Goal: Information Seeking & Learning: Learn about a topic

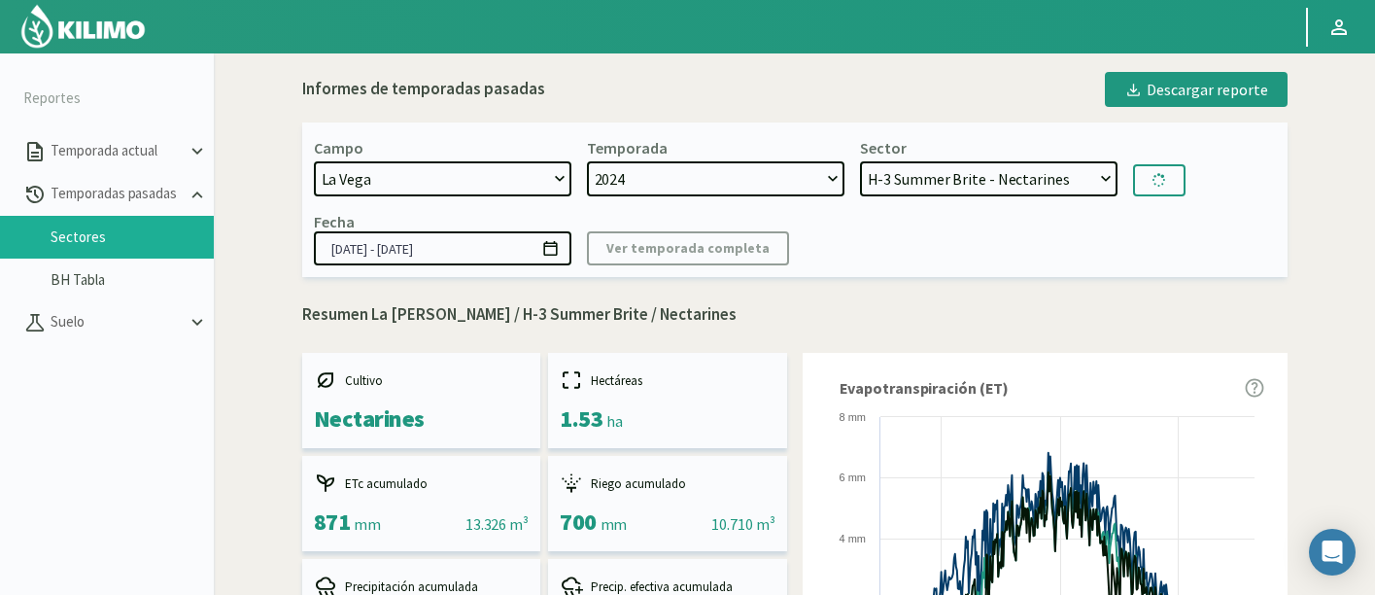
select select "1222: Object"
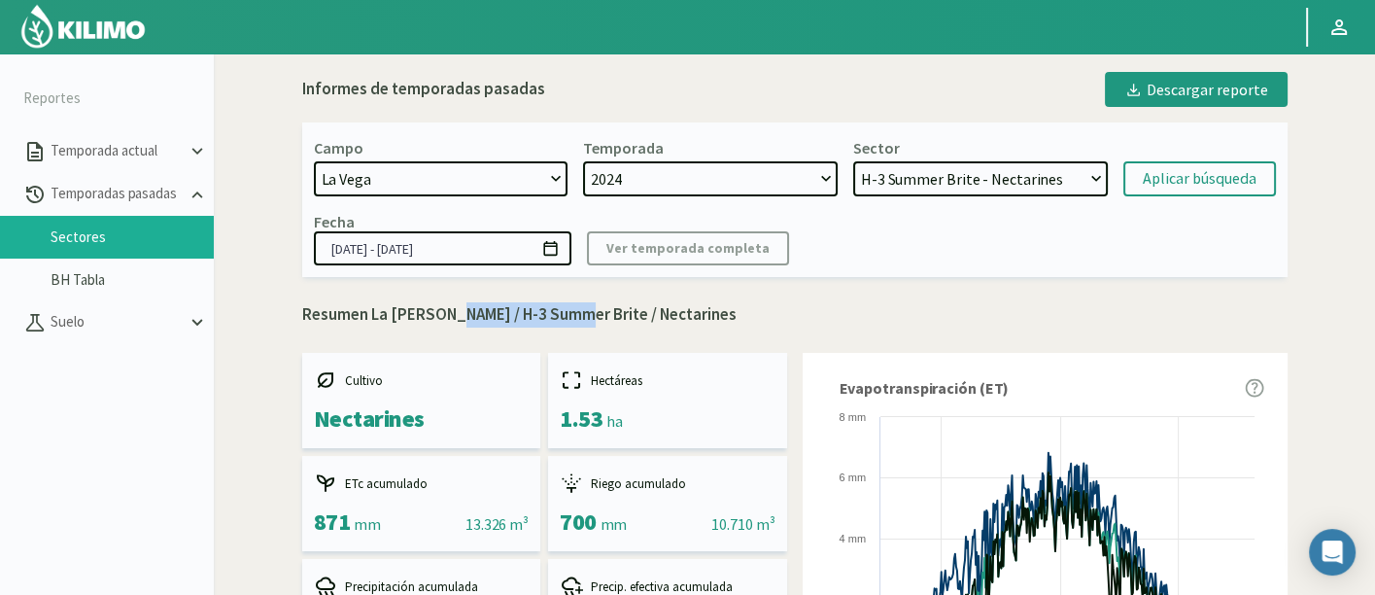
drag, startPoint x: 435, startPoint y: 315, endPoint x: 563, endPoint y: 315, distance: 127.3
click at [563, 315] on p "Resumen La Vega / H-3 Summer Brite / Nectarines" at bounding box center [794, 314] width 985 height 25
copy p "H-3 Summer Brite"
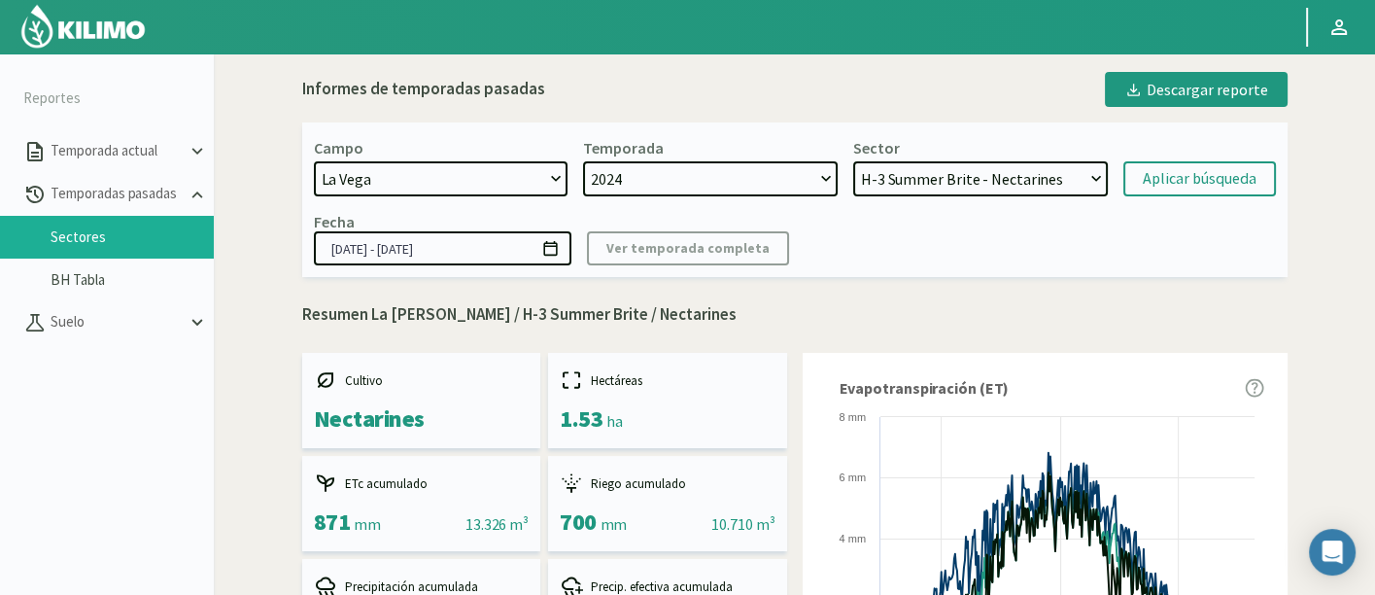
click at [1033, 186] on select "H-2 Magique - Nectarines E-4 Ciruelos [DATE] y [DATE] - Ciruela S-2 Flavor - Ci…" at bounding box center [980, 178] width 255 height 35
click at [853, 161] on select "H-2 Magique - Nectarines E-4 Ciruelos [DATE] y [DATE] - Ciruela S-2 Flavor - Ci…" at bounding box center [980, 178] width 255 height 35
click at [1177, 176] on div "Aplicar búsqueda" at bounding box center [1200, 178] width 114 height 23
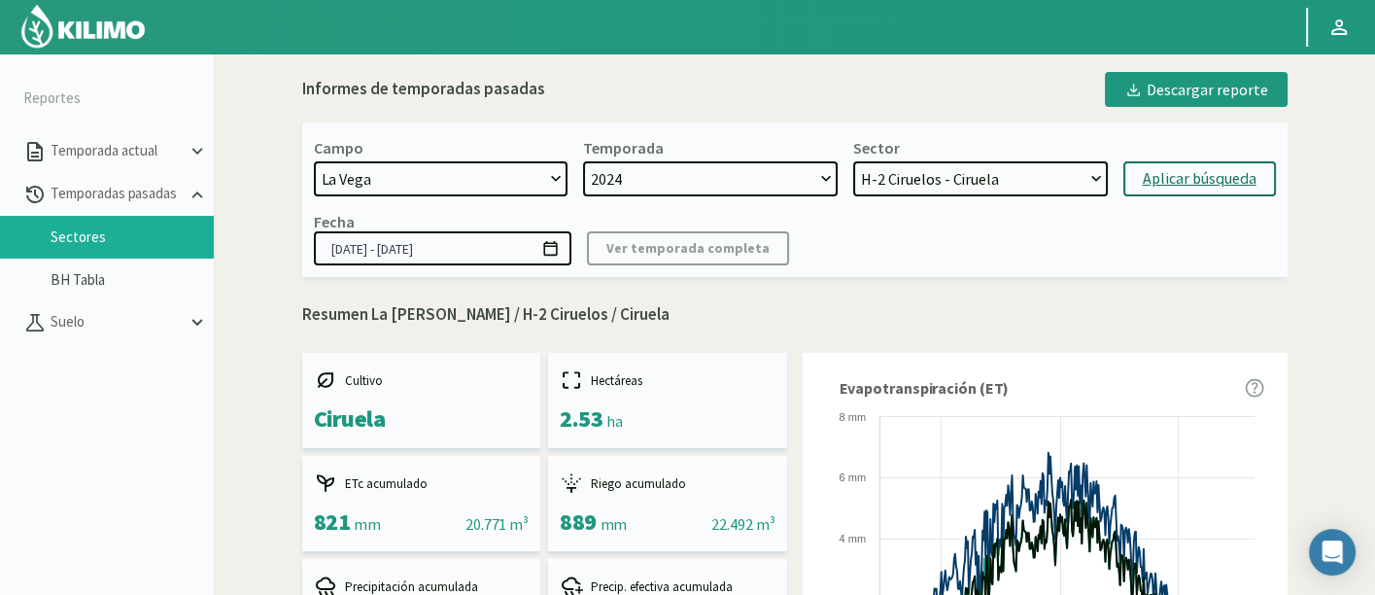
click at [1177, 172] on div "Aplicar búsqueda" at bounding box center [1200, 178] width 114 height 23
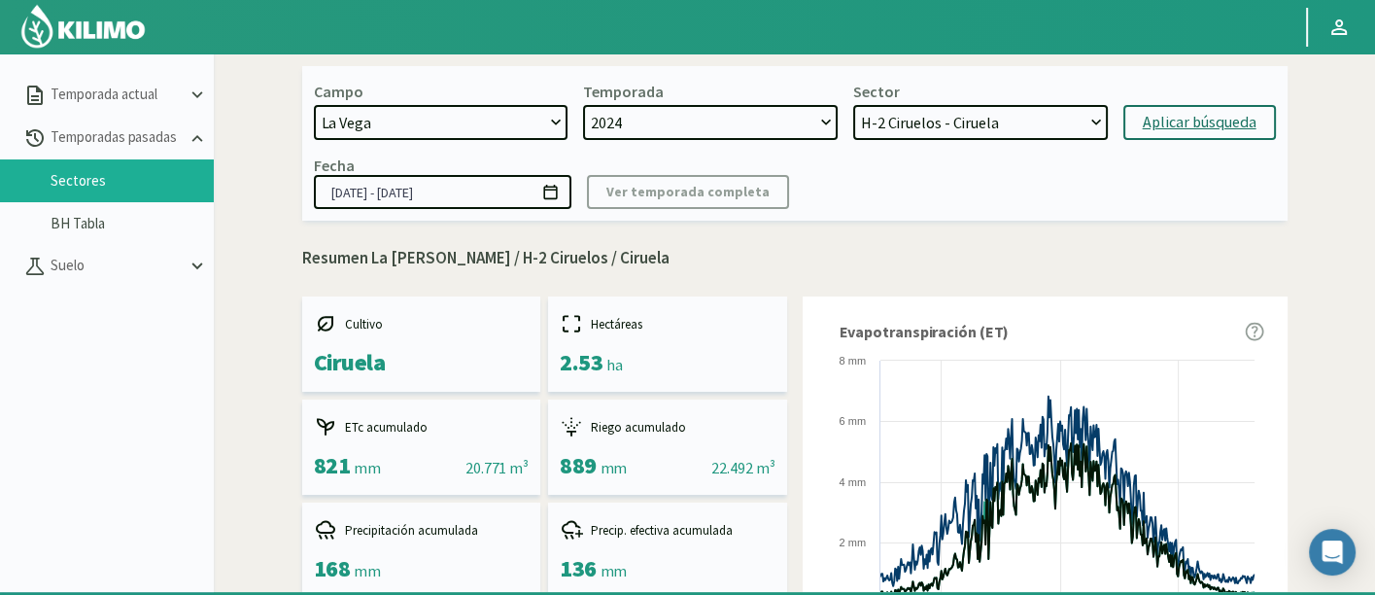
scroll to position [111, 0]
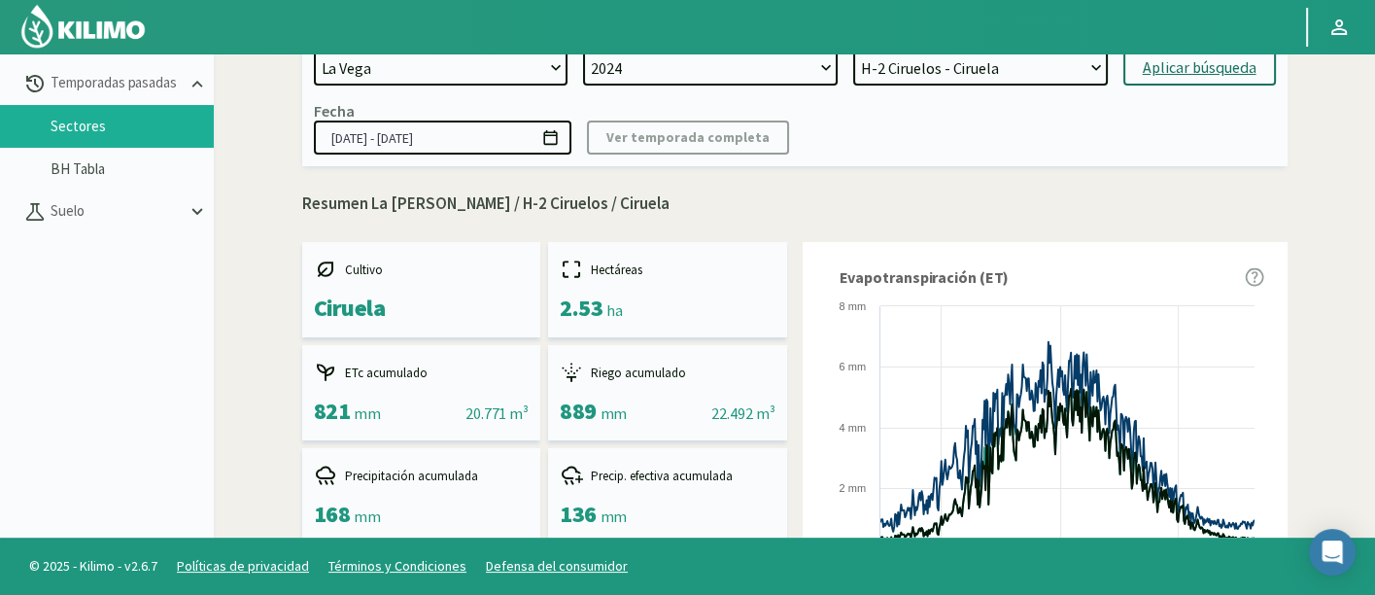
drag, startPoint x: 438, startPoint y: 205, endPoint x: 525, endPoint y: 200, distance: 86.6
click at [525, 200] on p "Resumen La Vega / H-2 Ciruelos / Ciruela" at bounding box center [794, 203] width 985 height 25
copy p "H-2 Ciruelos"
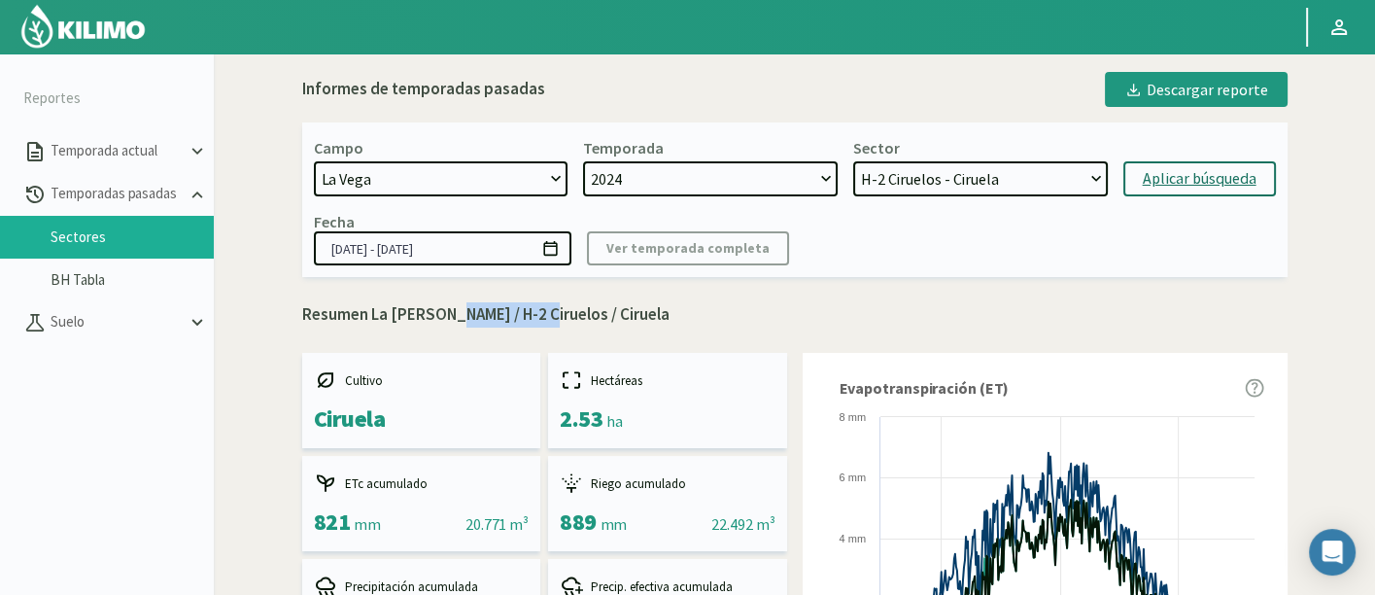
click at [979, 187] on select "H-2 Magique - Nectarines E-4 Ciruelos [DATE] y [DATE] - Ciruela S-2 Flavor - Ci…" at bounding box center [980, 178] width 255 height 35
click at [853, 161] on select "H-2 Magique - Nectarines E-4 Ciruelos [DATE] y [DATE] - Ciruela S-2 Flavor - Ci…" at bounding box center [980, 178] width 255 height 35
click at [1164, 174] on div "Aplicar búsqueda" at bounding box center [1200, 178] width 114 height 23
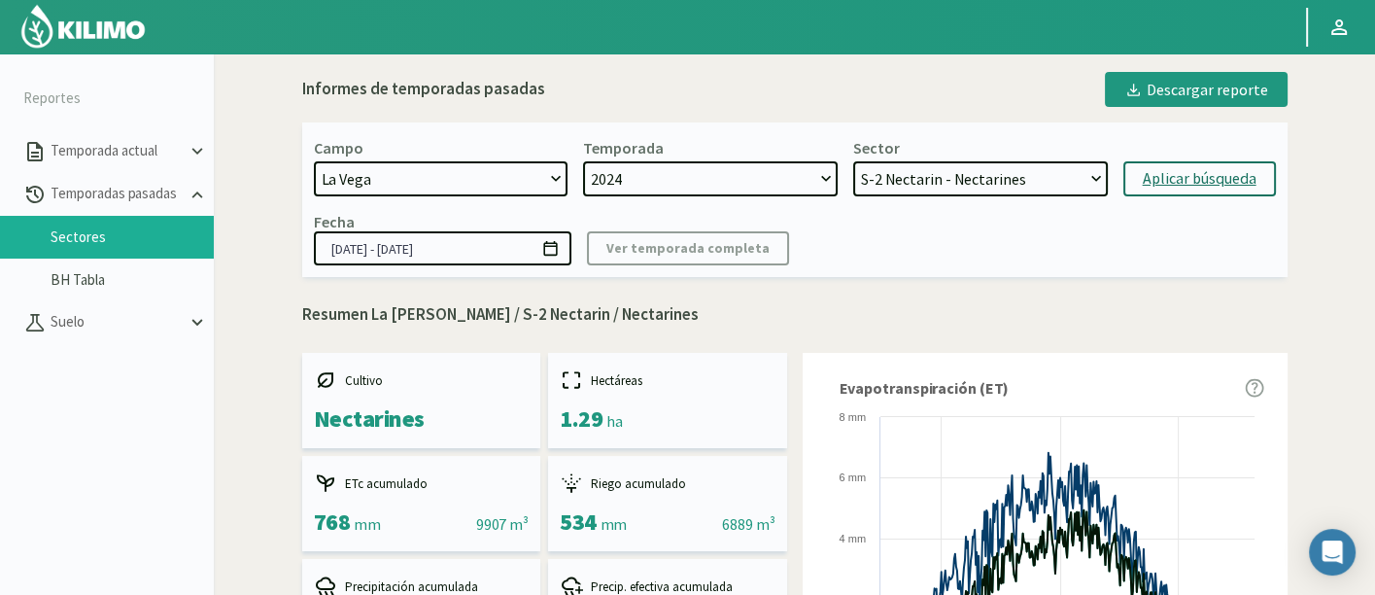
click at [1164, 174] on div "Aplicar búsqueda" at bounding box center [1200, 178] width 114 height 23
select select "220: Object"
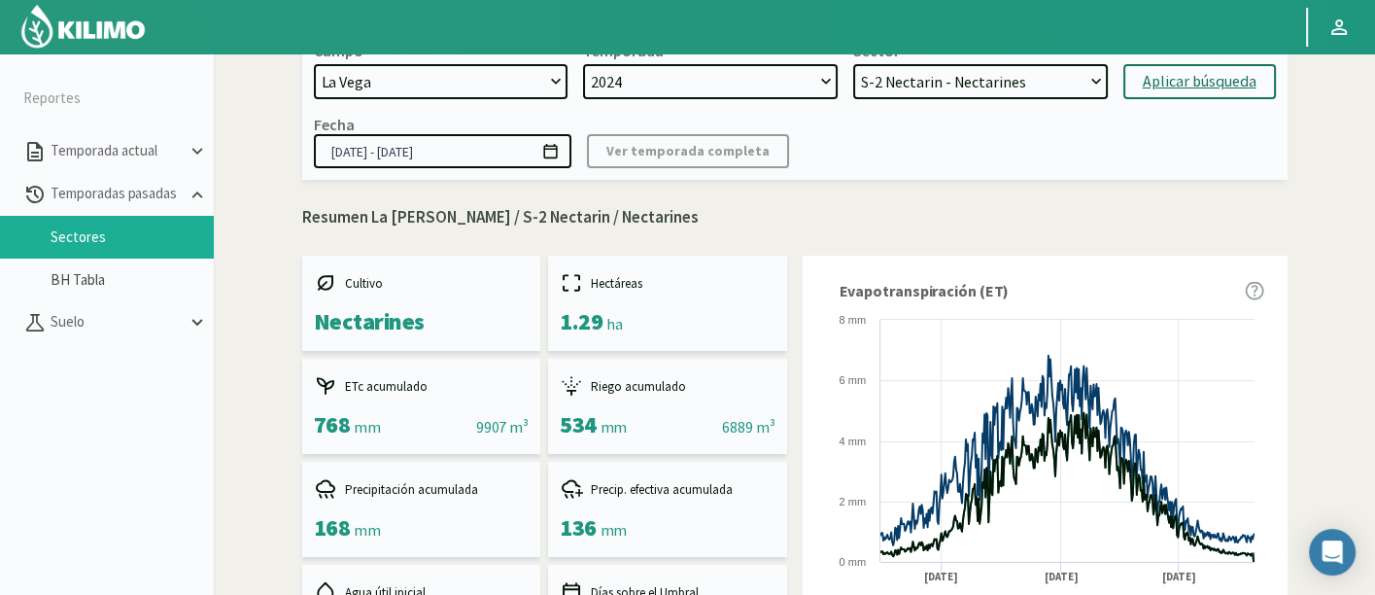
scroll to position [129, 0]
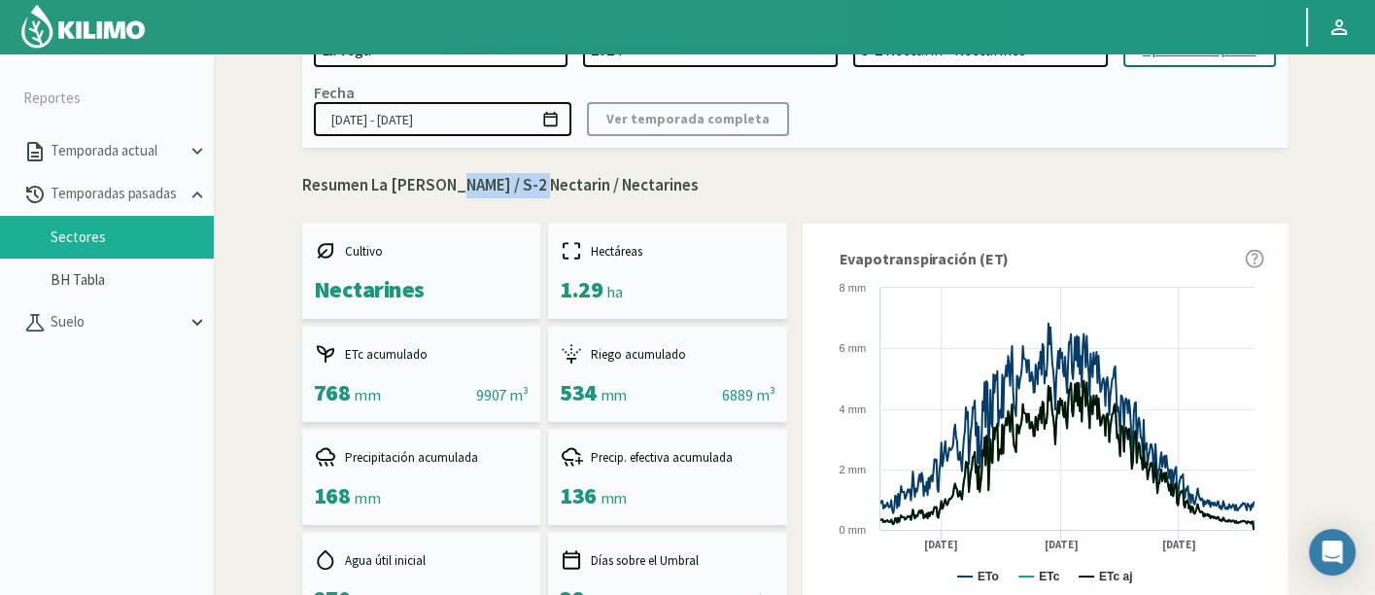
drag, startPoint x: 436, startPoint y: 189, endPoint x: 519, endPoint y: 189, distance: 82.6
click at [519, 189] on p "Resumen La Vega / S-2 Nectarin / Nectarines" at bounding box center [794, 185] width 985 height 25
copy p "S-2 Nectarin"
click at [940, 187] on p "Resumen La Vega / S-2 Nectarin / Nectarines" at bounding box center [794, 185] width 985 height 25
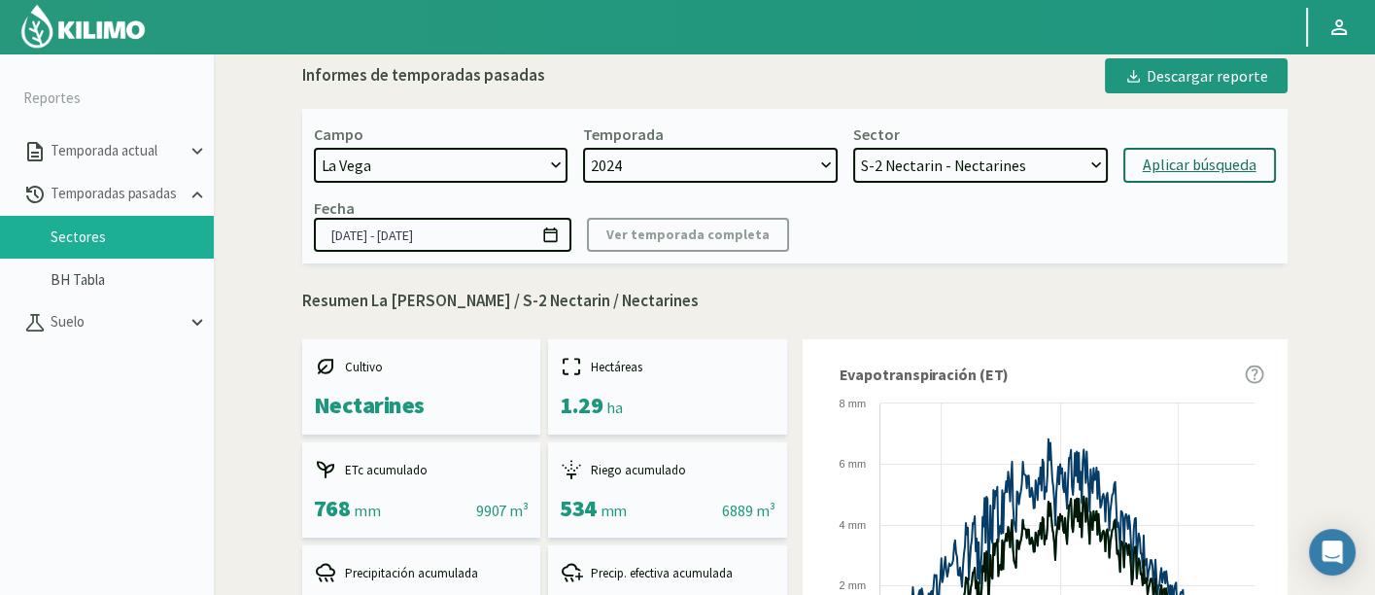
scroll to position [0, 0]
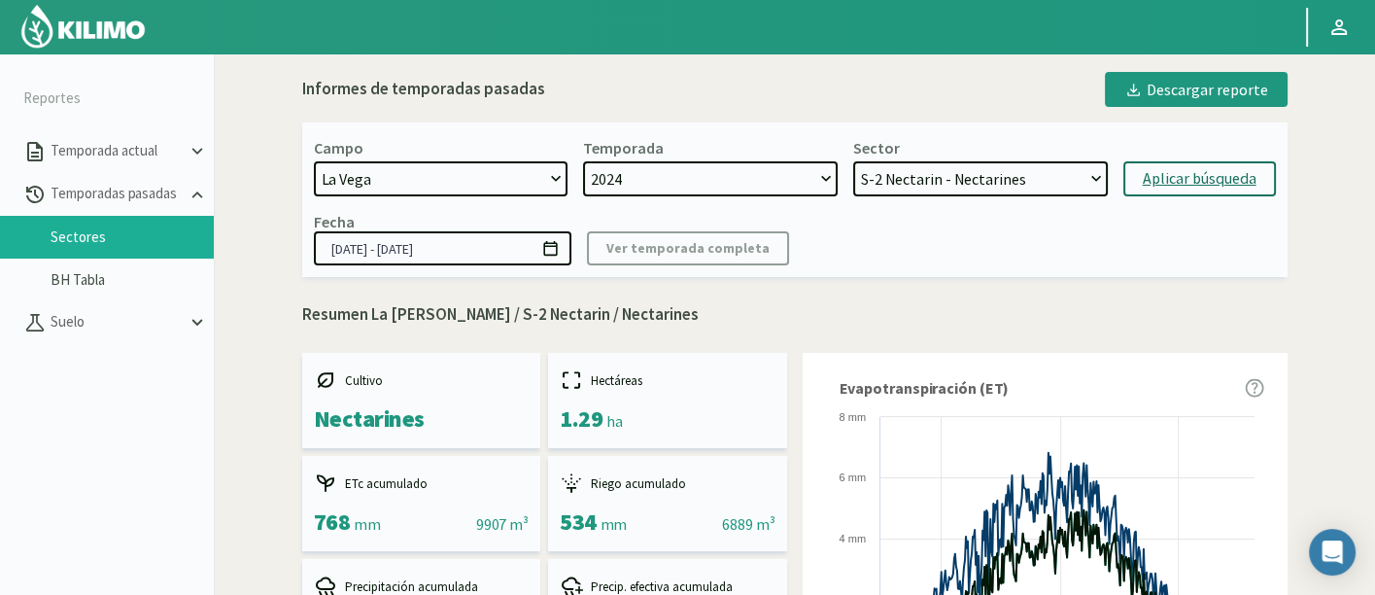
click at [1043, 182] on select "H-2 Magique - Nectarines E-4 Ciruelos [DATE] y [DATE] - Ciruela S-2 Flavor - Ci…" at bounding box center [980, 178] width 255 height 35
select select "217: Object"
click at [853, 161] on select "H-2 Magique - Nectarines E-4 Ciruelos [DATE] y [DATE] - Ciruela S-2 Flavor - Ci…" at bounding box center [980, 178] width 255 height 35
click at [1199, 183] on div "Aplicar búsqueda" at bounding box center [1200, 178] width 114 height 23
type input "01/07/2024 - 30/06/2024"
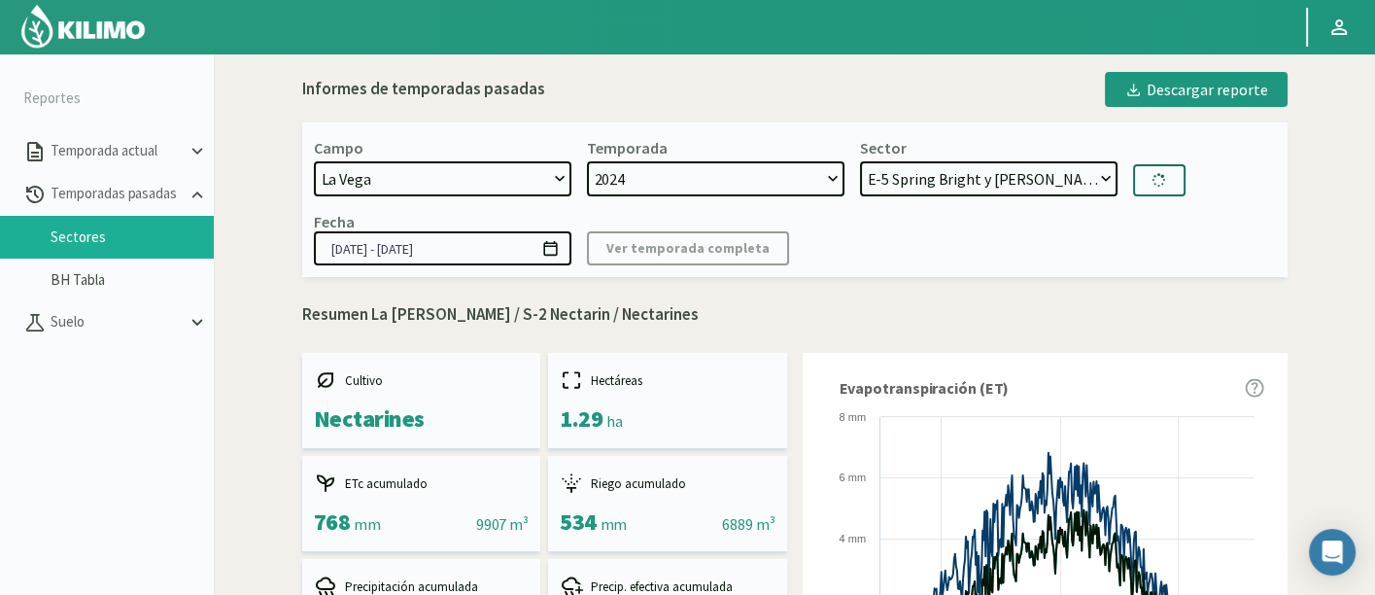
select select "232: Object"
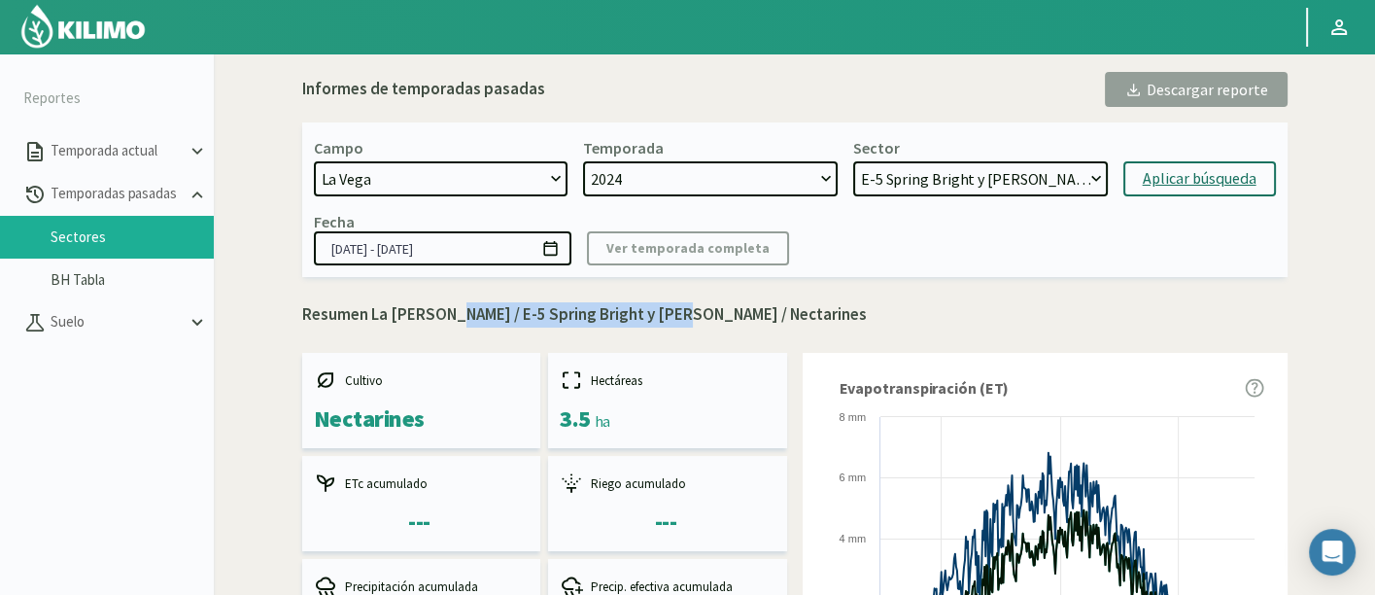
drag, startPoint x: 437, startPoint y: 314, endPoint x: 672, endPoint y: 301, distance: 235.5
click at [672, 302] on p "Resumen La Vega / E-5 Spring Bright y Ruby Diamond / Nectarines" at bounding box center [794, 314] width 985 height 25
copy p "E-5 Spring Bright y Ruby Diamond"
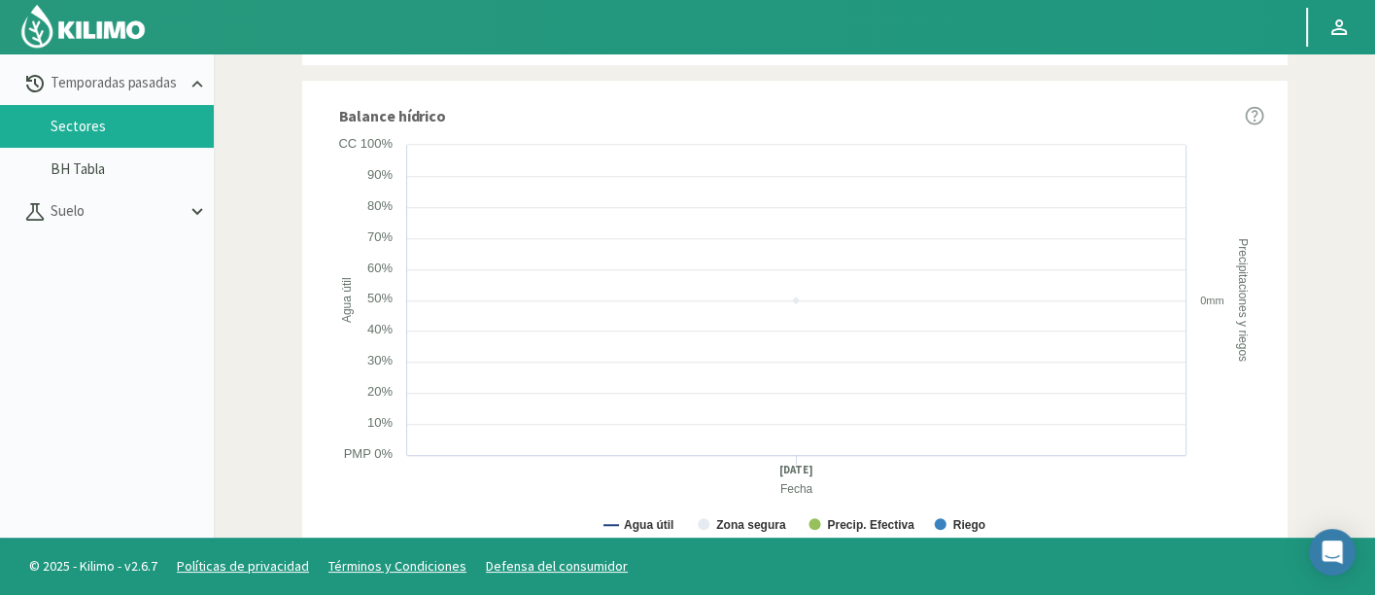
scroll to position [1131, 0]
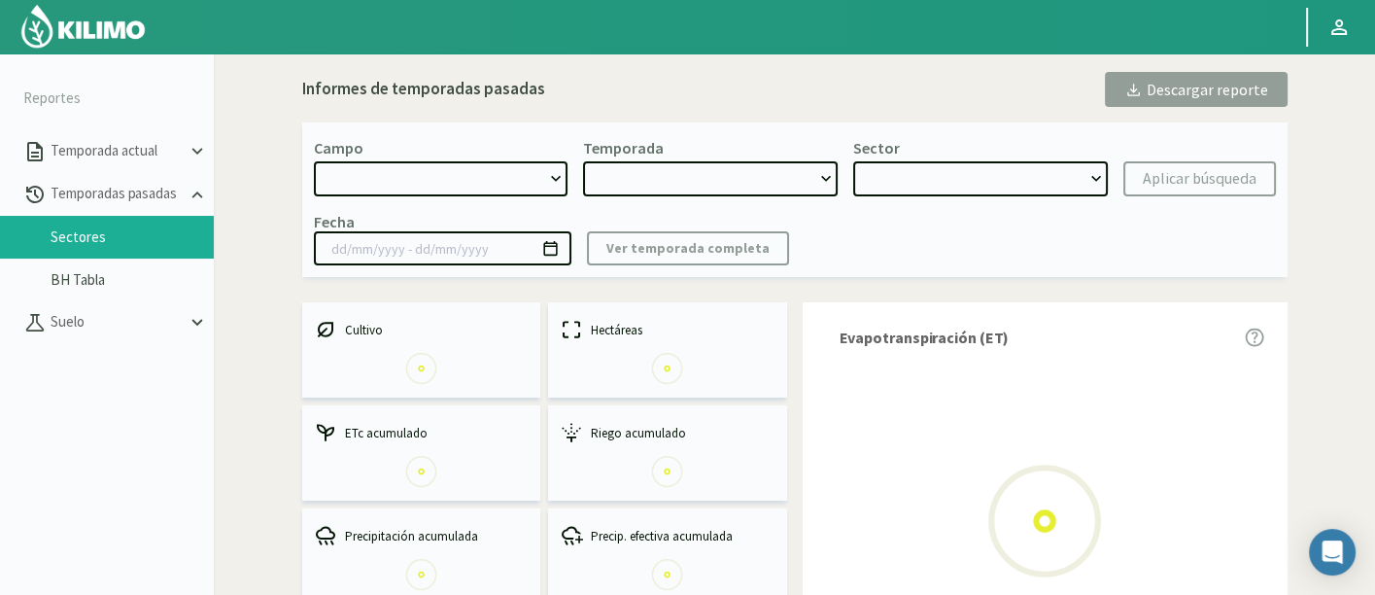
select select "1222: Object"
type input "[DATE] - [DATE]"
select select "0: 2024"
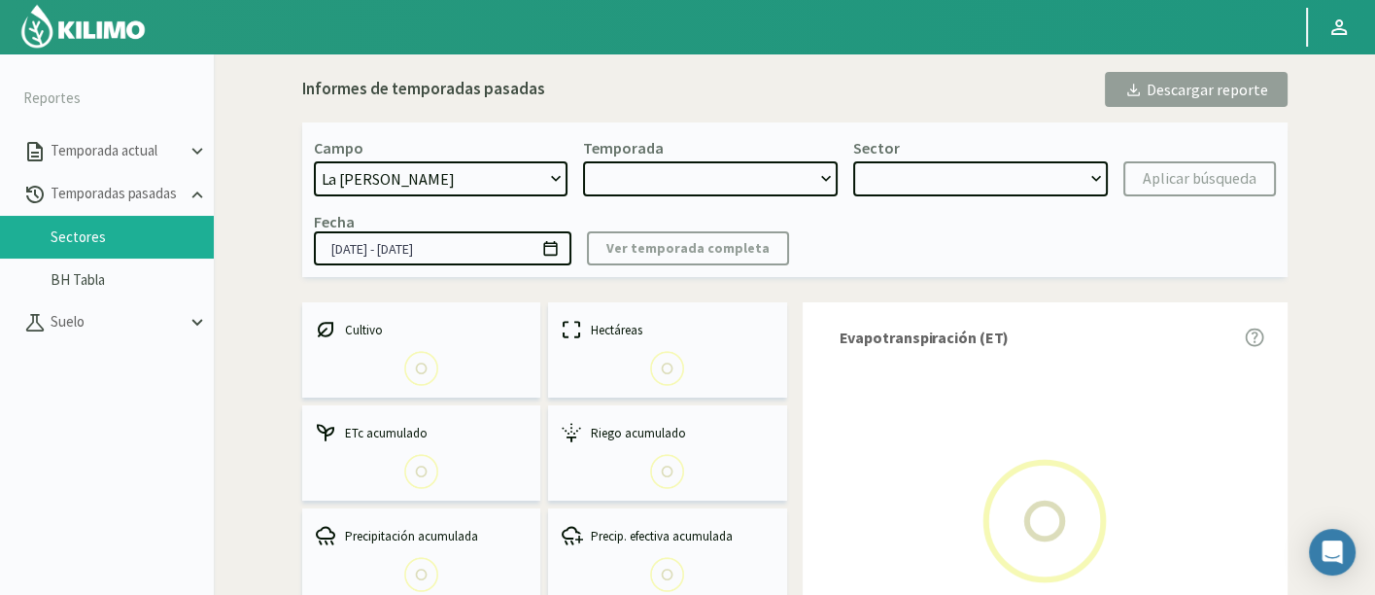
select select "7: Object"
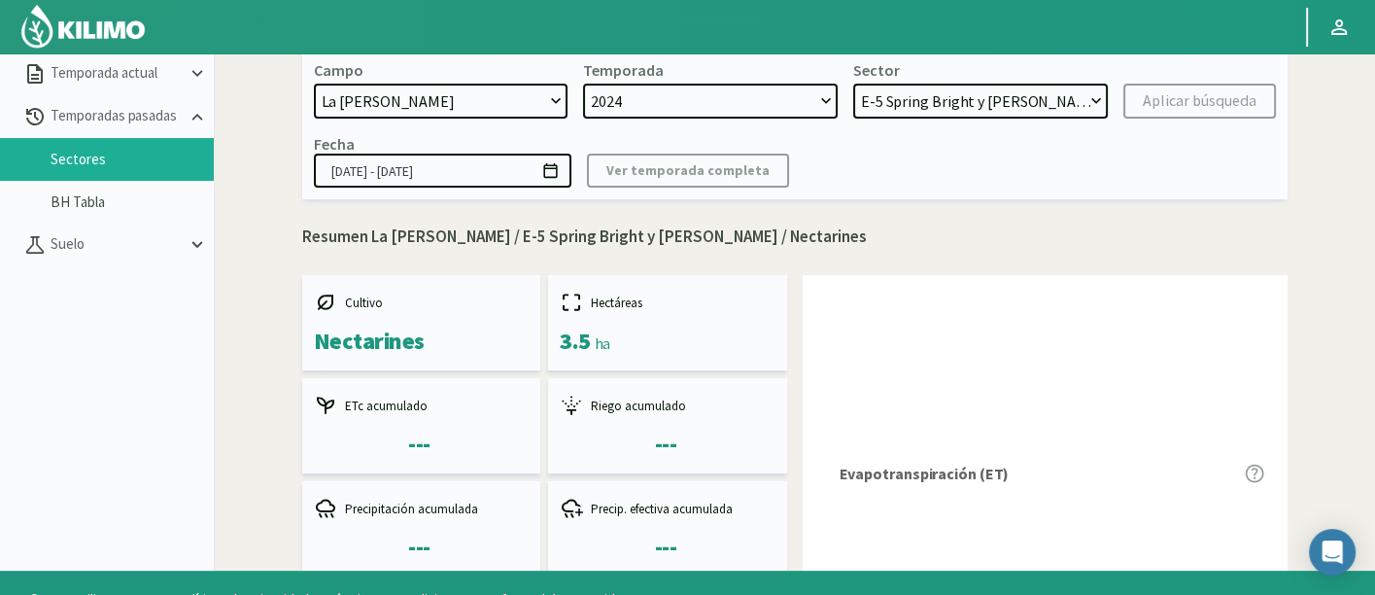
scroll to position [111, 0]
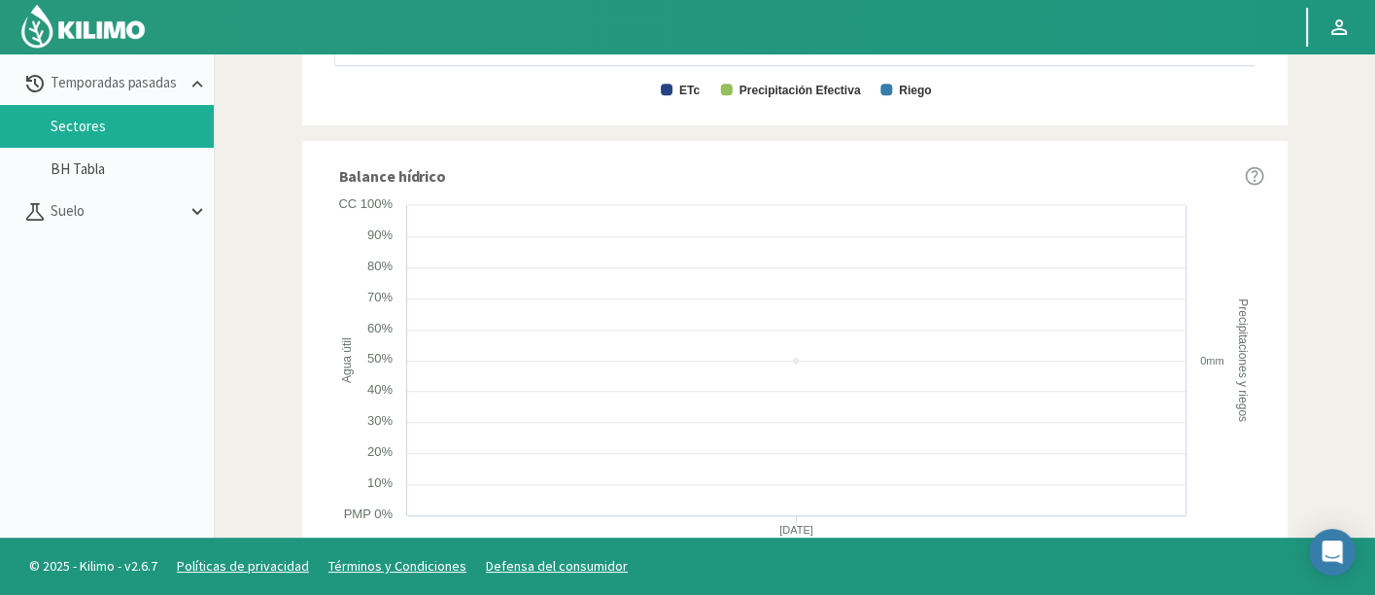
scroll to position [1095, 0]
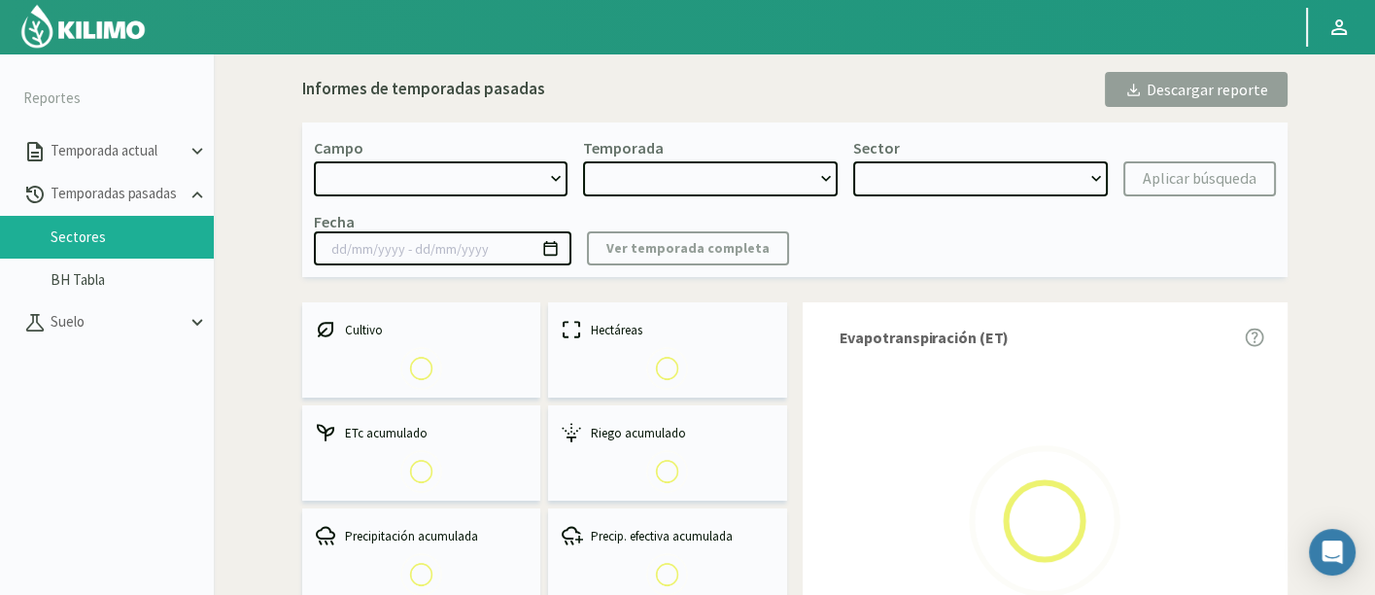
select select "1222: Object"
type input "[DATE] - [DATE]"
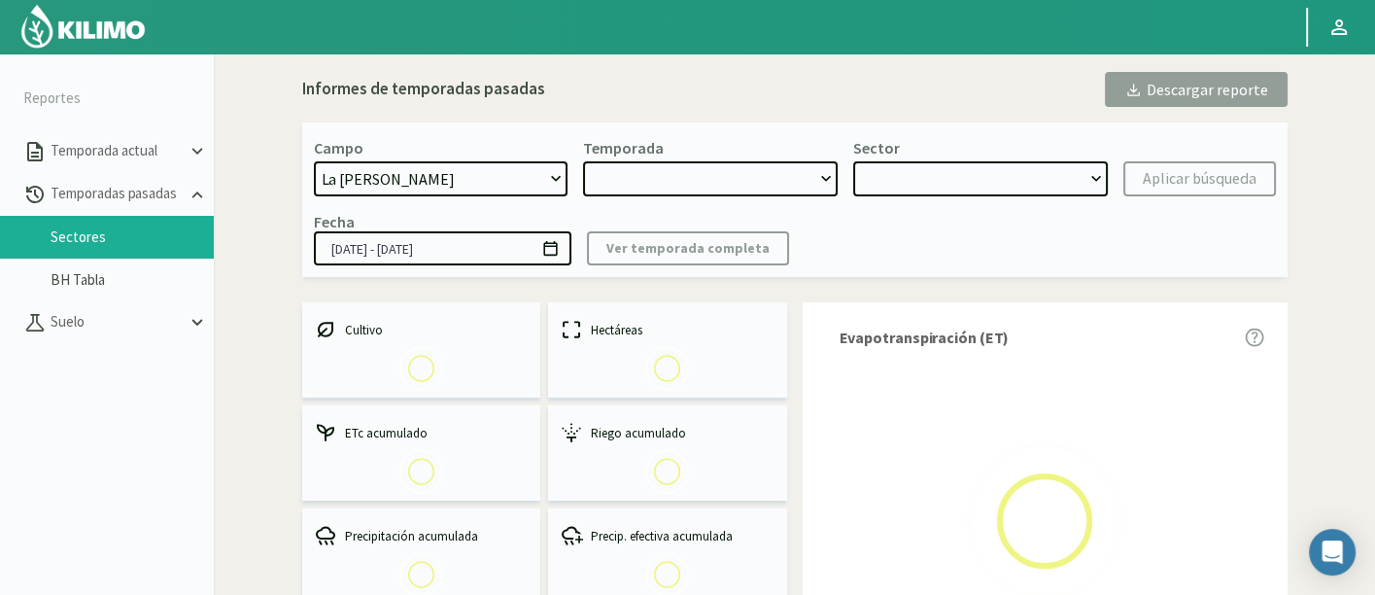
select select "0: 2024"
select select "7: Object"
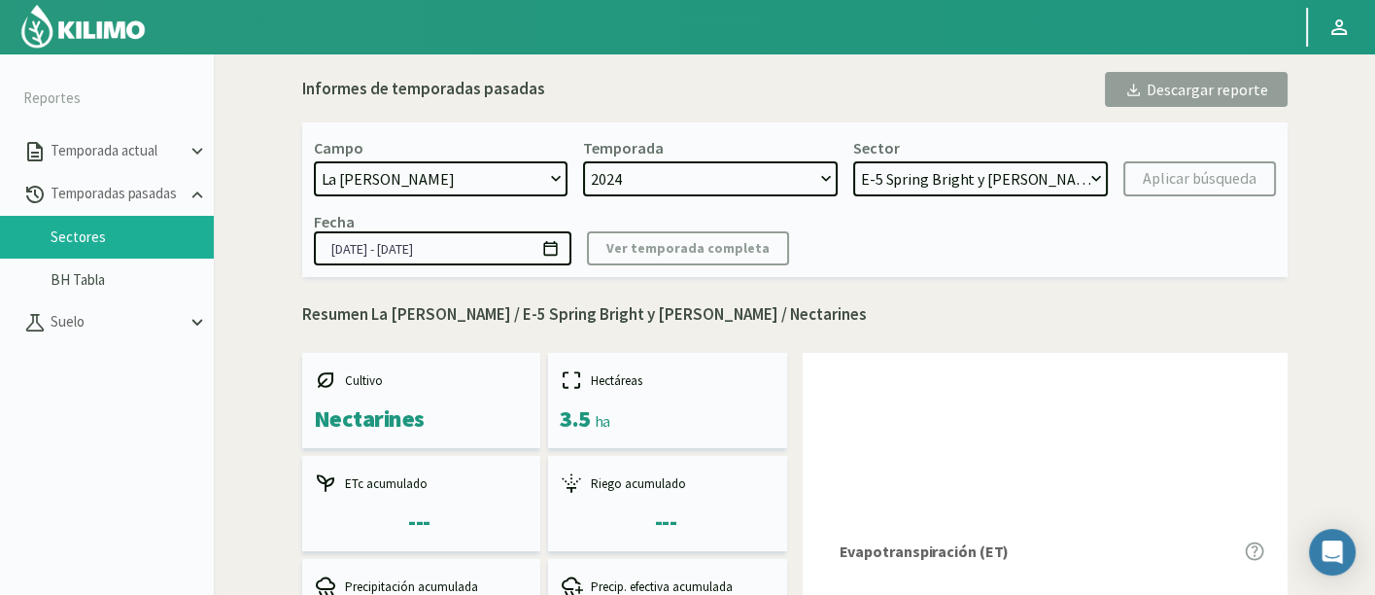
click at [1005, 173] on select "H-2 Magique - Nectarines E-4 Ciruelos [DATE] y [DATE] - Ciruela S-2 Flavor - Ci…" at bounding box center [980, 178] width 255 height 35
click at [853, 161] on select "H-2 Magique - Nectarines E-4 Ciruelos [DATE] y [DATE] - Ciruela S-2 Flavor - Ci…" at bounding box center [980, 178] width 255 height 35
click at [1193, 181] on kil-button "Aplicar búsqueda" at bounding box center [1199, 178] width 153 height 35
click at [766, 171] on select "2024 2023" at bounding box center [710, 178] width 255 height 35
click at [583, 161] on select "2024 2023" at bounding box center [710, 178] width 255 height 35
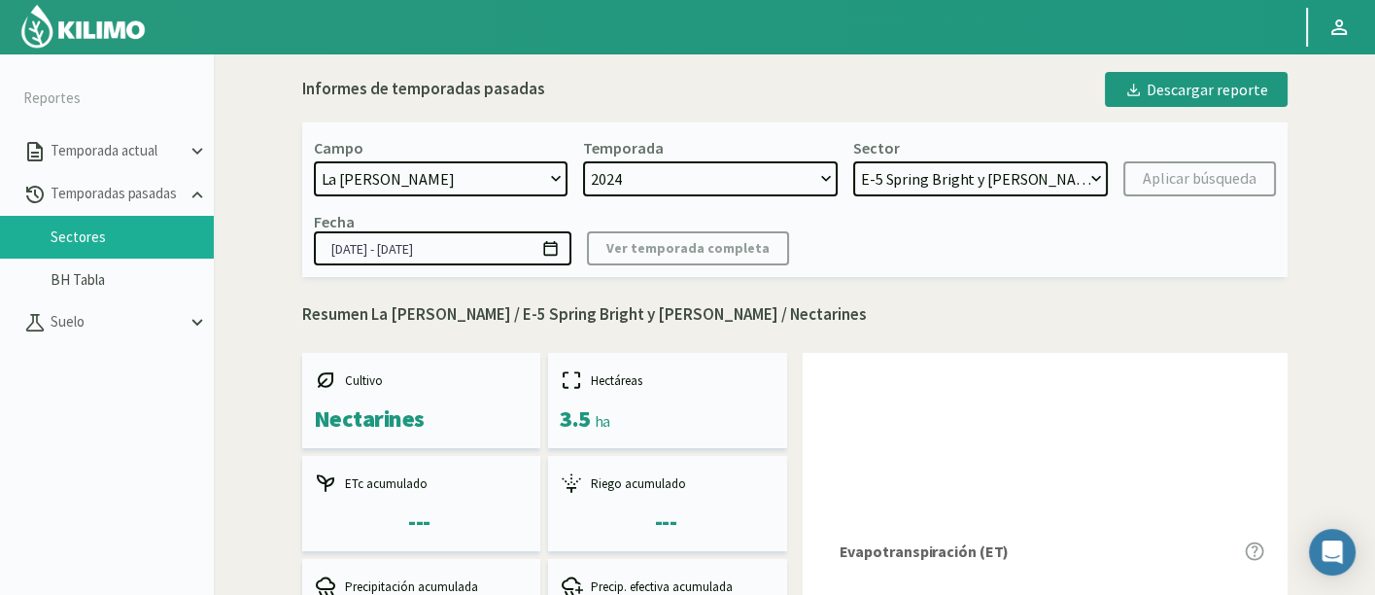
click at [1173, 186] on kil-button "Aplicar búsqueda" at bounding box center [1199, 178] width 153 height 35
click at [1031, 303] on p "Resumen La Vega / E-5 Spring Bright y Ruby Diamond / Nectarines" at bounding box center [794, 314] width 985 height 25
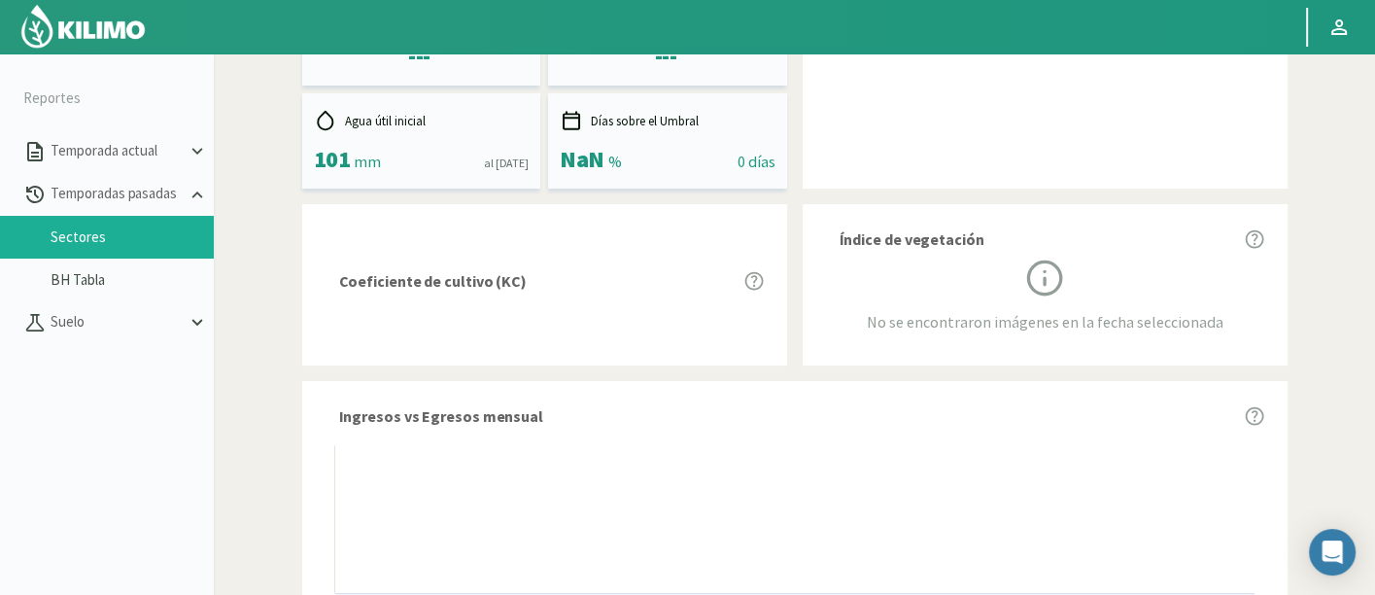
scroll to position [734, 0]
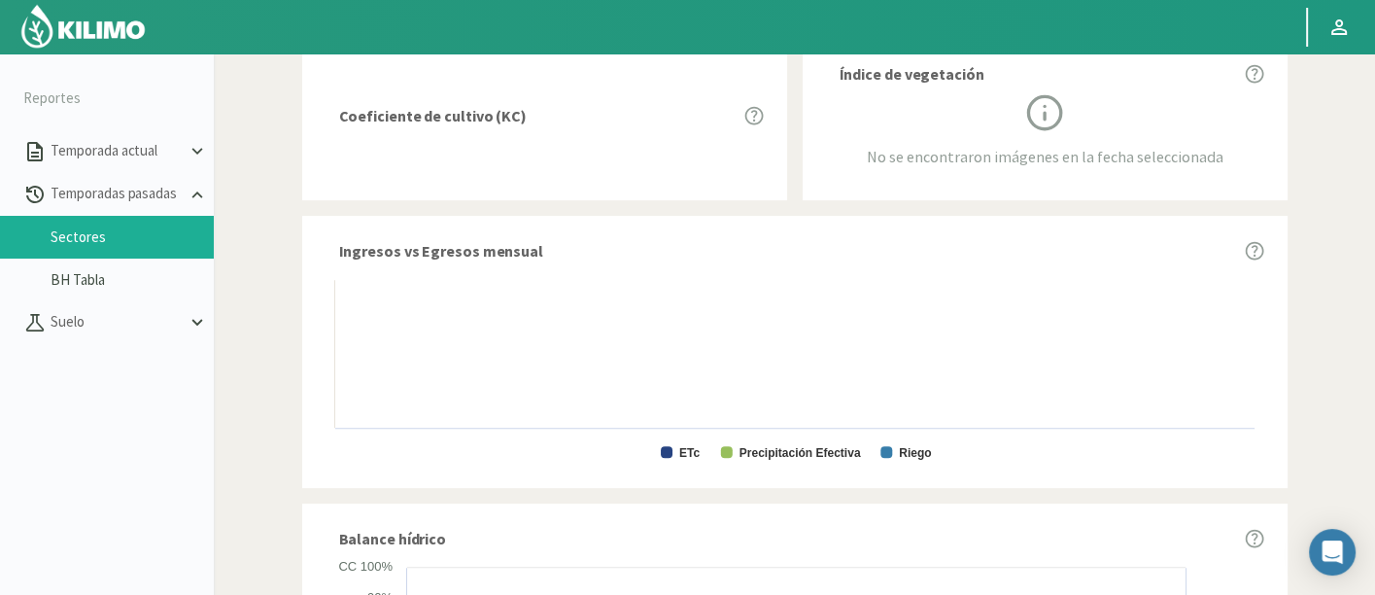
click at [1373, 404] on div "Para visualizar esta sección de Temporadas pasadas deberás hacerlo desde una pc…" at bounding box center [794, 349] width 1161 height 595
drag, startPoint x: 1373, startPoint y: 404, endPoint x: 1367, endPoint y: 215, distance: 189.6
click at [1367, 215] on div "Para visualizar esta sección de Temporadas pasadas deberás hacerlo desde una pc…" at bounding box center [794, 349] width 1161 height 595
click at [1369, 121] on div "Para visualizar esta sección de Temporadas pasadas deberás hacerlo desde una pc…" at bounding box center [794, 349] width 1161 height 595
click at [1319, 426] on div "Informes de temporadas pasadas Descargar reporte Campo: La Vega Sector: E-5 Spr…" at bounding box center [794, 165] width 1142 height 1672
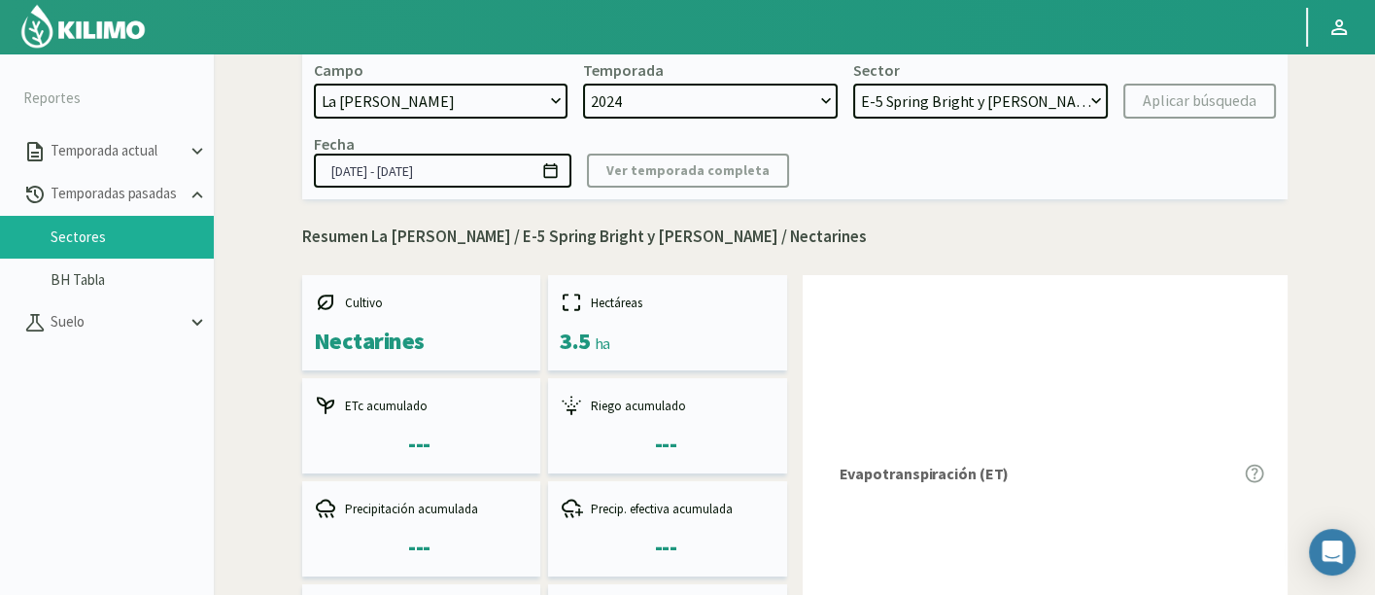
scroll to position [0, 0]
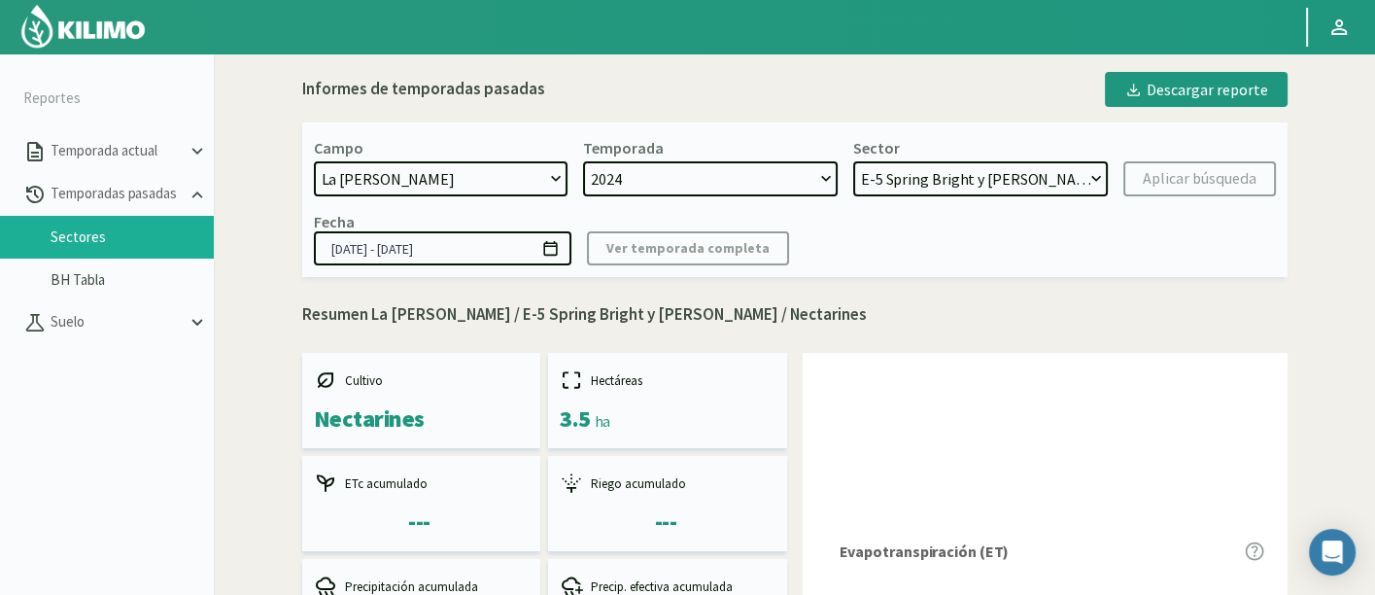
click at [350, 254] on input "01/07/2024 - 30/06/2024" at bounding box center [443, 248] width 258 height 34
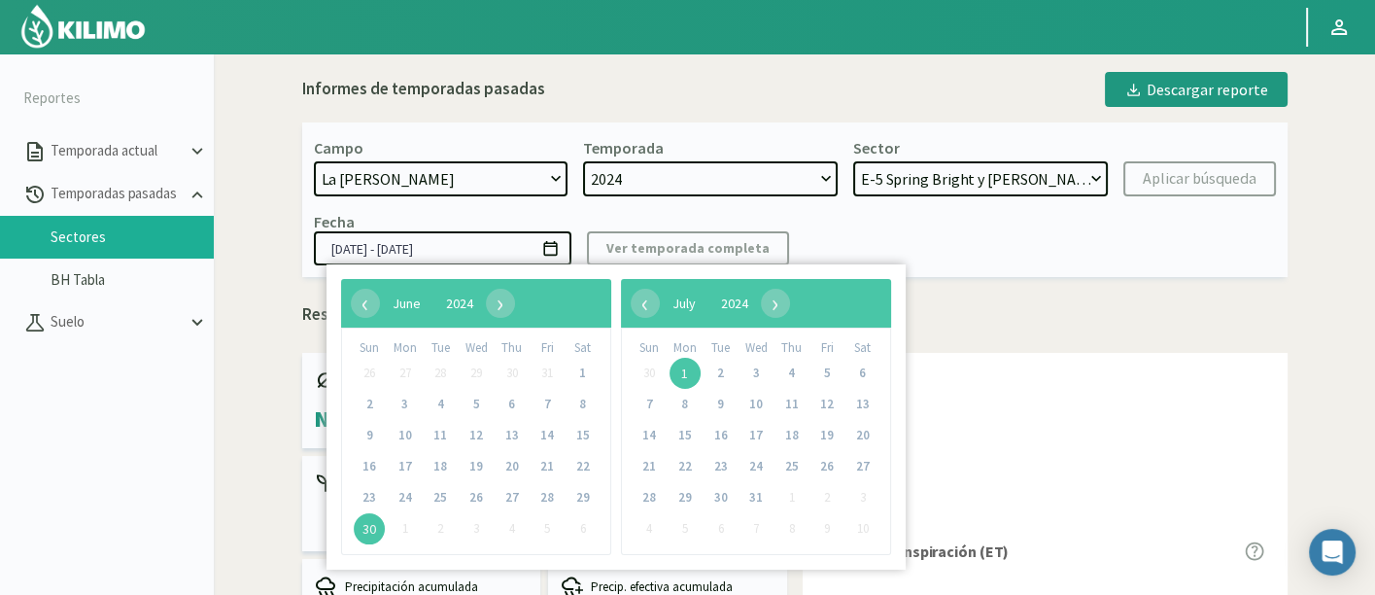
click at [460, 251] on input "01/07/2024 - 30/06/2024" at bounding box center [443, 248] width 258 height 34
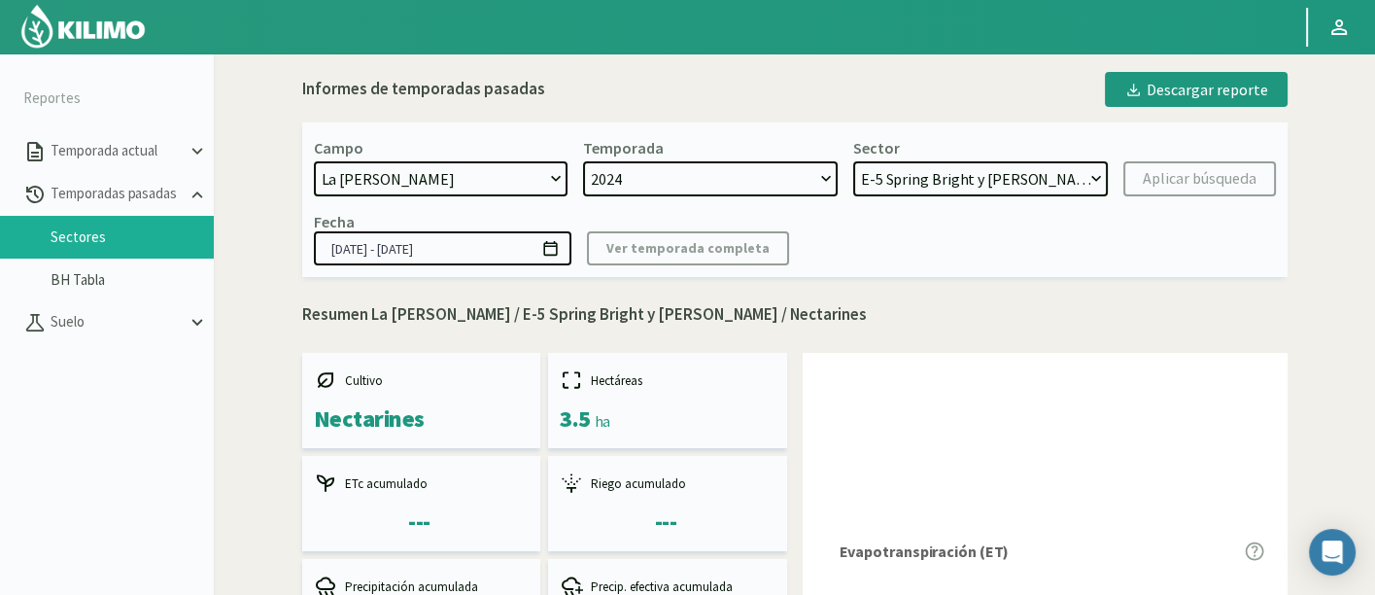
click at [473, 251] on input "01/07/2024 - 30/06/2024" at bounding box center [443, 248] width 258 height 34
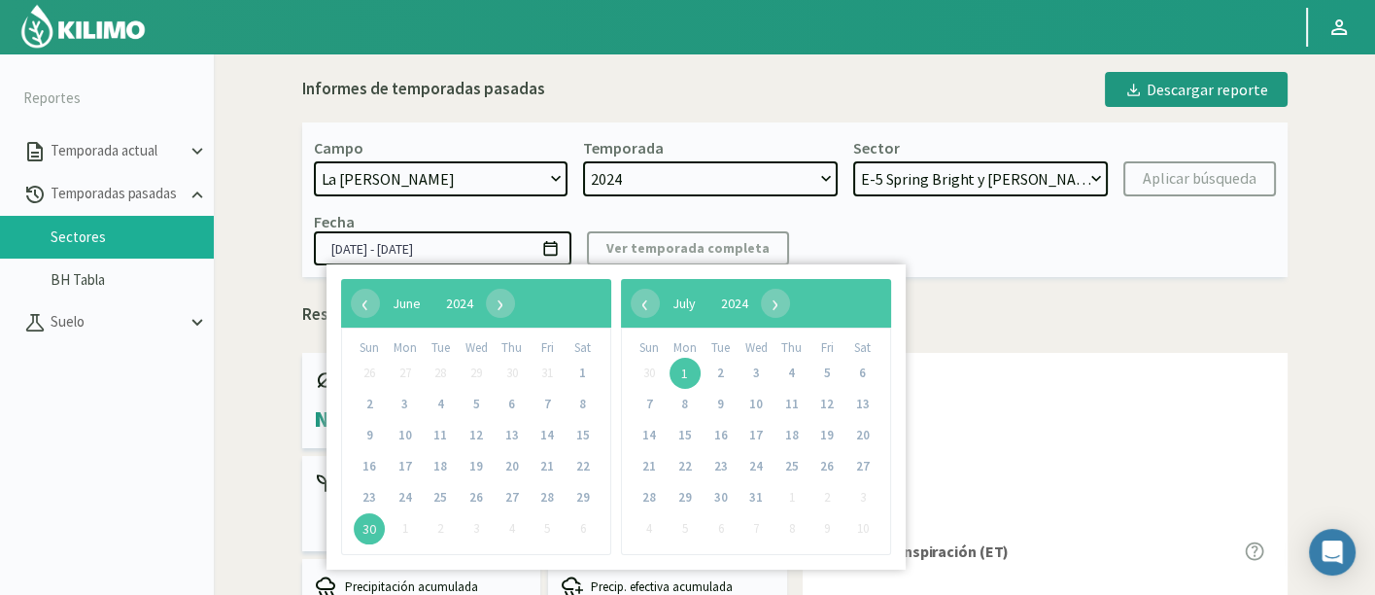
click at [643, 246] on kil-button "Ver temporada completa" at bounding box center [688, 248] width 202 height 34
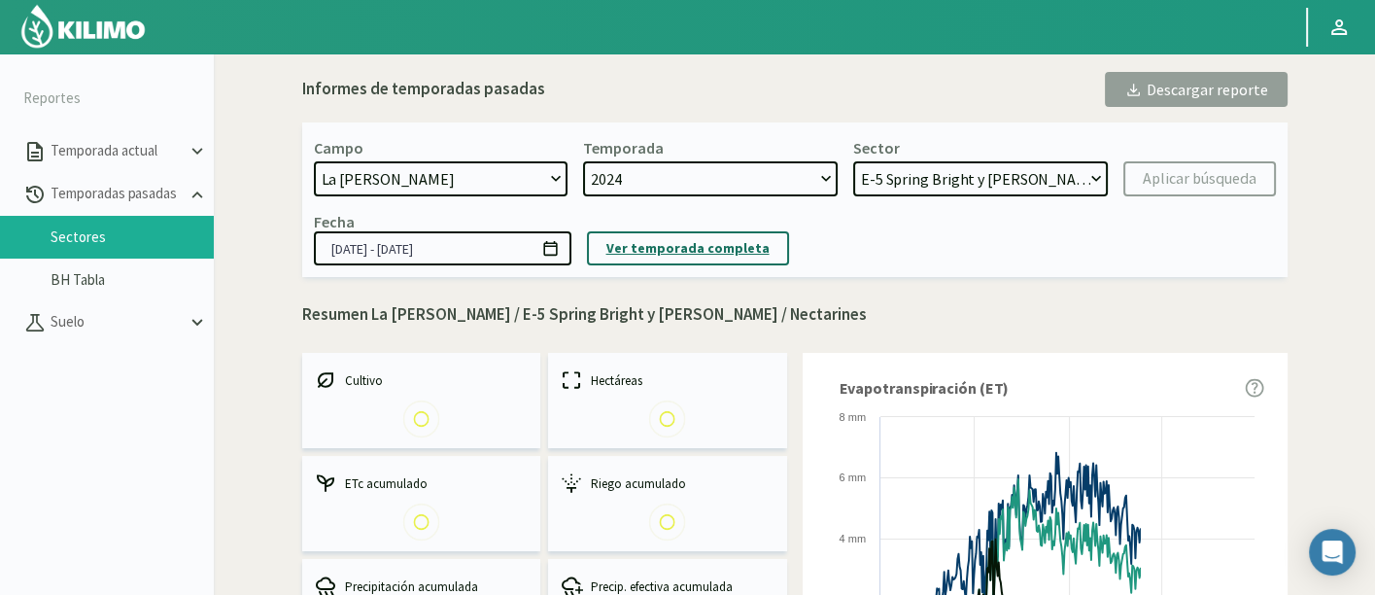
click at [671, 251] on p "Ver temporada completa" at bounding box center [687, 248] width 163 height 22
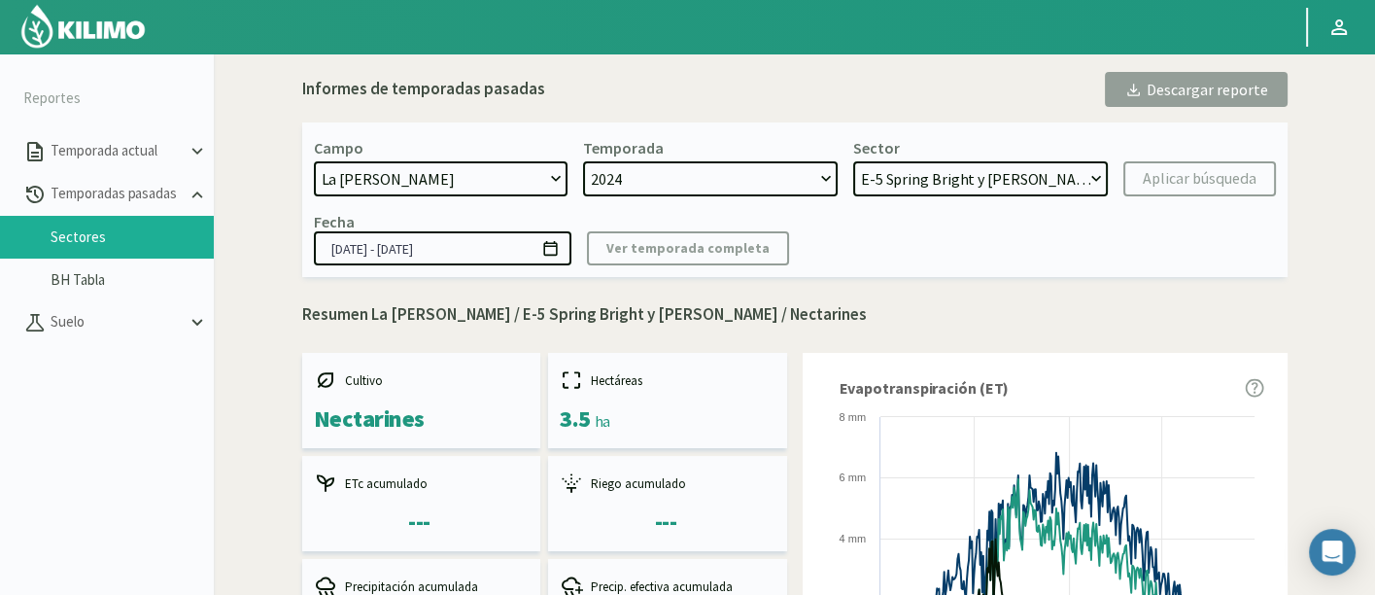
click at [944, 302] on p "Resumen La Vega / E-5 Spring Bright y Ruby Diamond / Nectarines" at bounding box center [794, 314] width 985 height 25
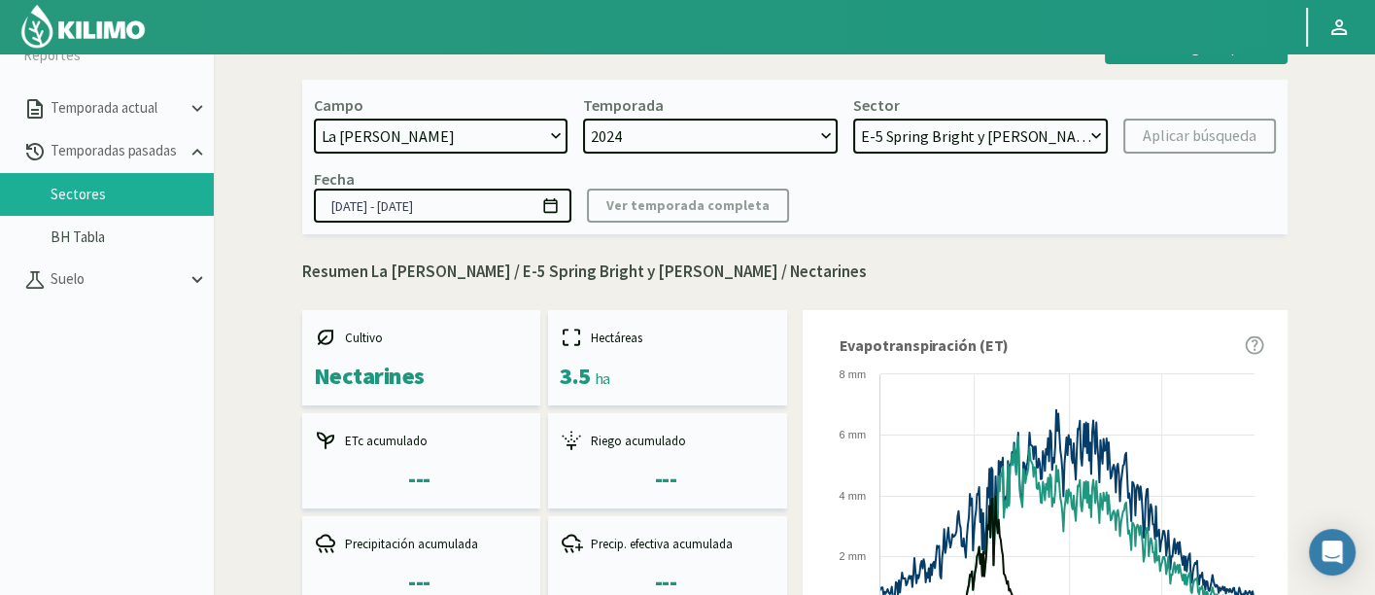
click at [510, 205] on input "01/07/2024 - 30/06/2024" at bounding box center [443, 206] width 258 height 34
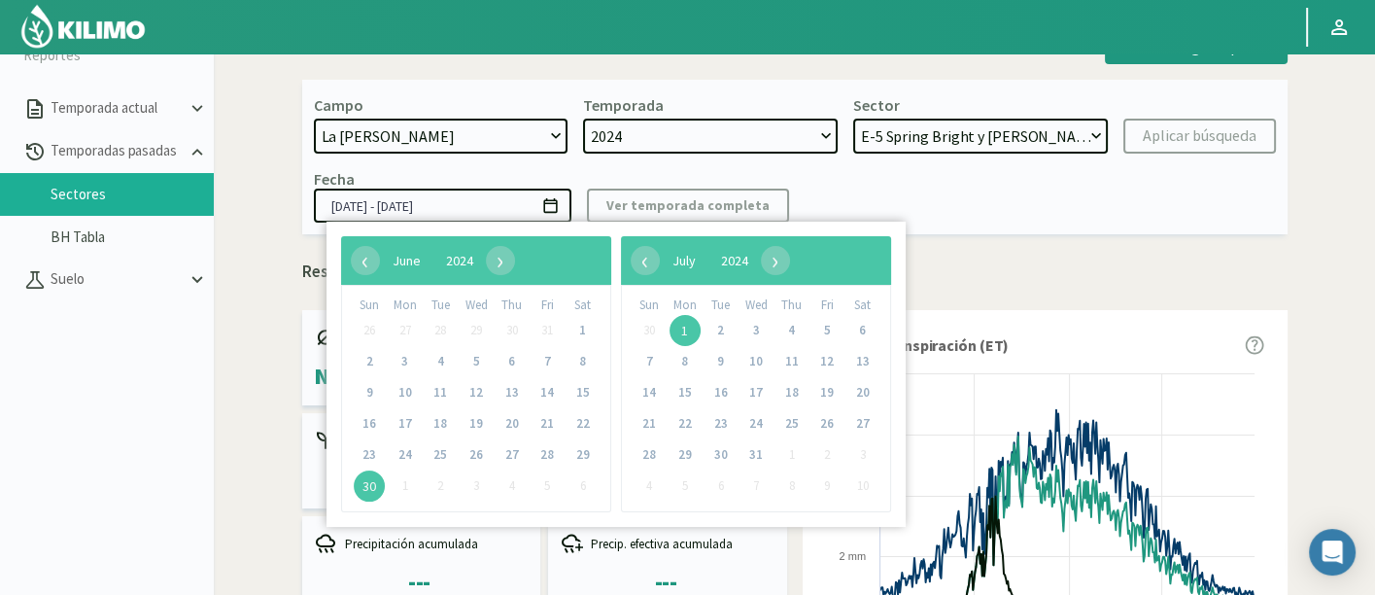
click at [505, 203] on input "01/07/2024 - 30/06/2024" at bounding box center [443, 206] width 258 height 34
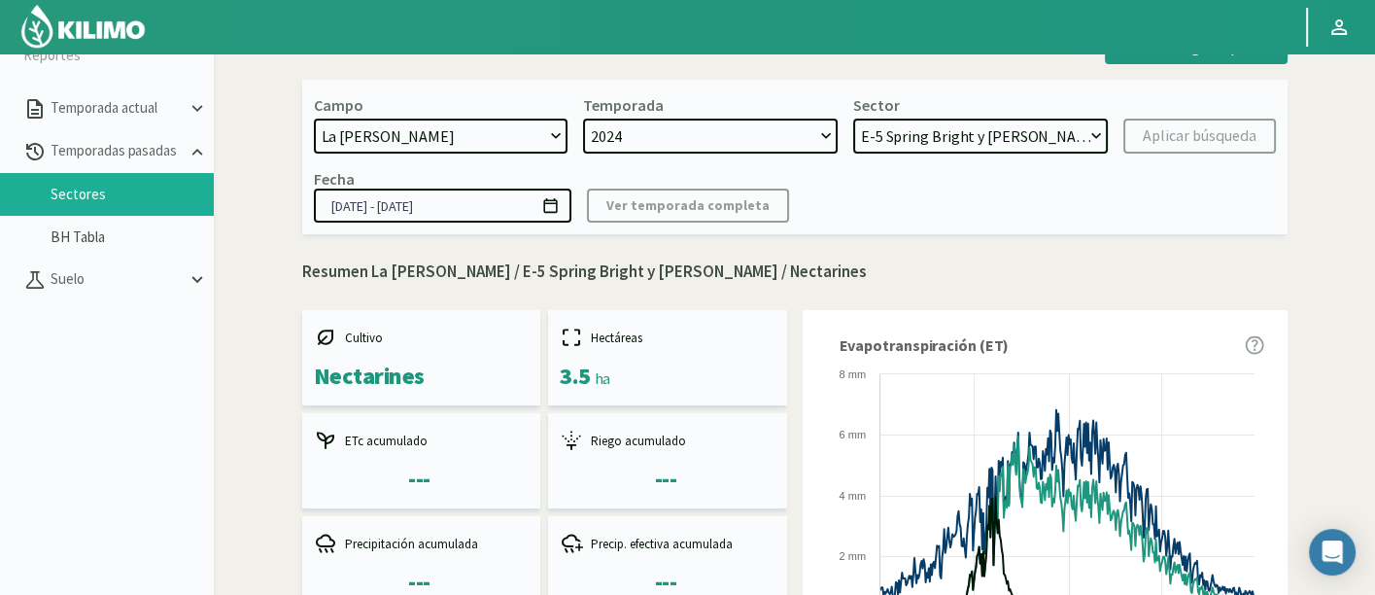
click at [492, 214] on input "[DATE] - [DATE]" at bounding box center [443, 206] width 258 height 34
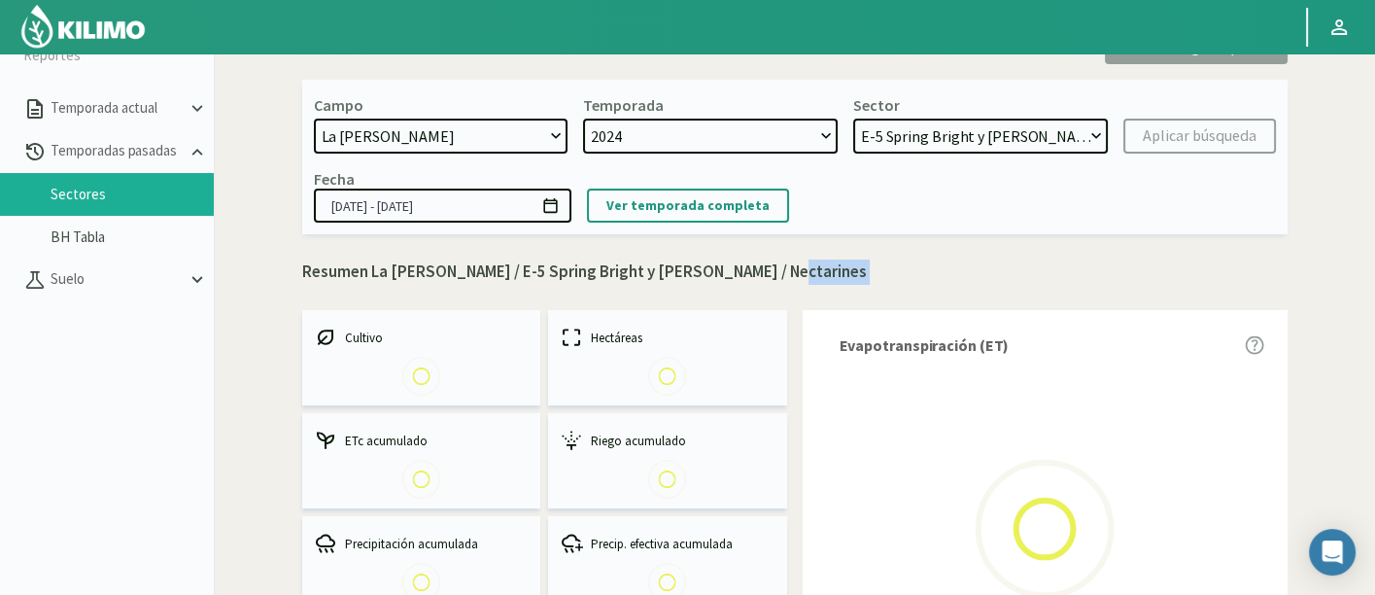
click at [871, 259] on p "Resumen La Vega / E-5 Spring Bright y Ruby Diamond / Nectarines" at bounding box center [794, 271] width 985 height 25
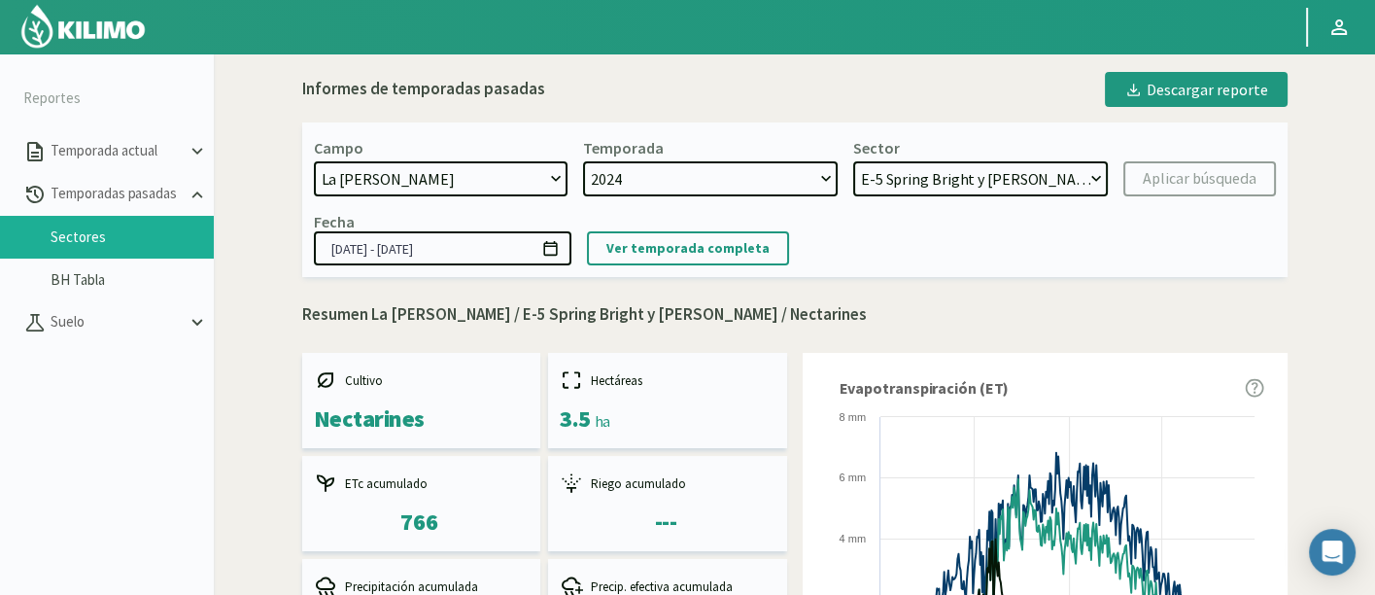
click at [553, 250] on icon at bounding box center [550, 248] width 18 height 18
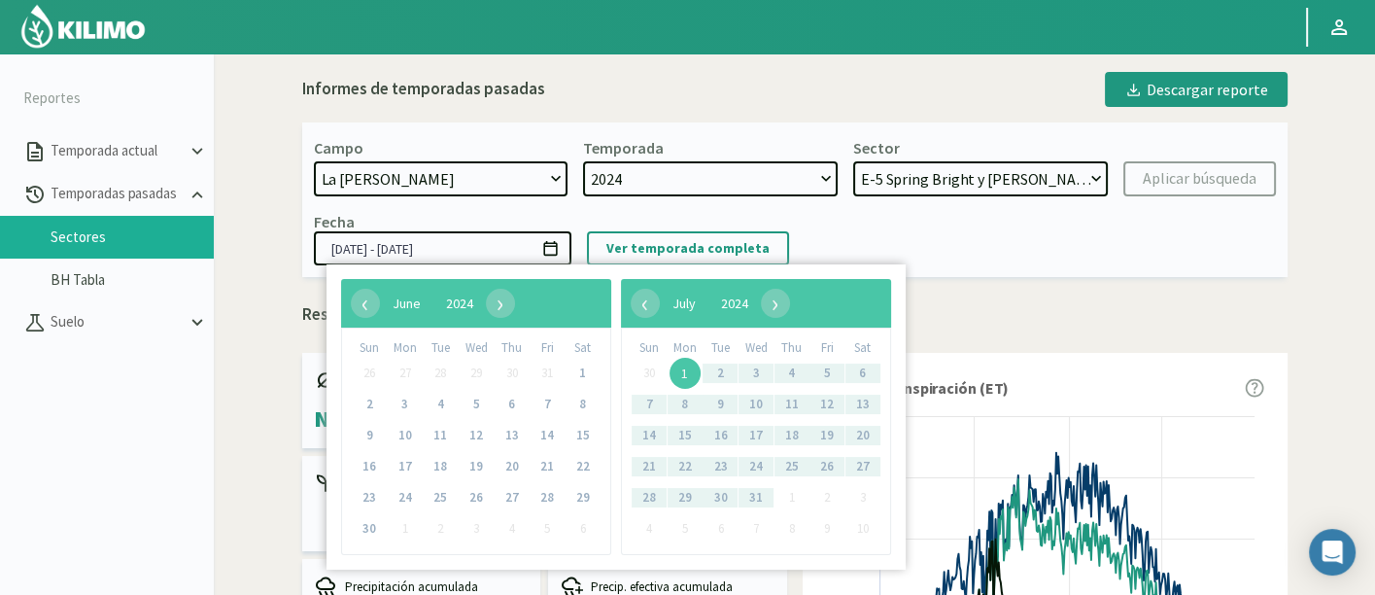
click at [507, 250] on input "[DATE] - [DATE]" at bounding box center [443, 248] width 258 height 34
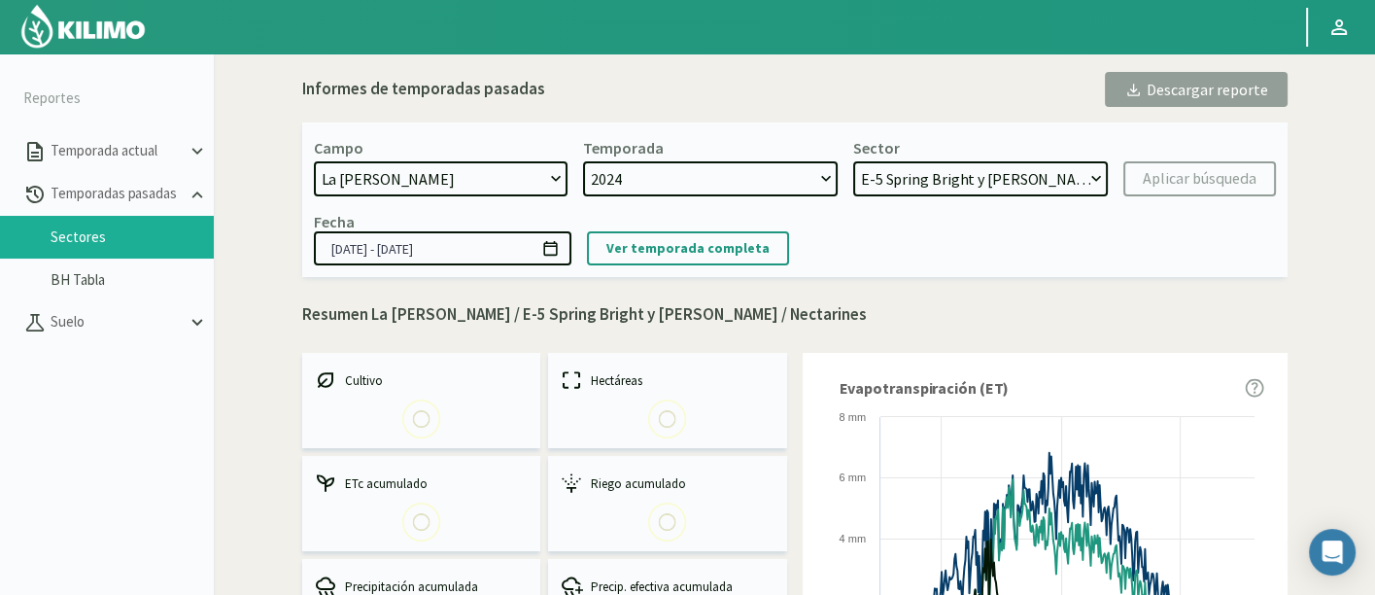
click at [914, 325] on p "Resumen La Vega / E-5 Spring Bright y Ruby Diamond / Nectarines" at bounding box center [794, 314] width 985 height 25
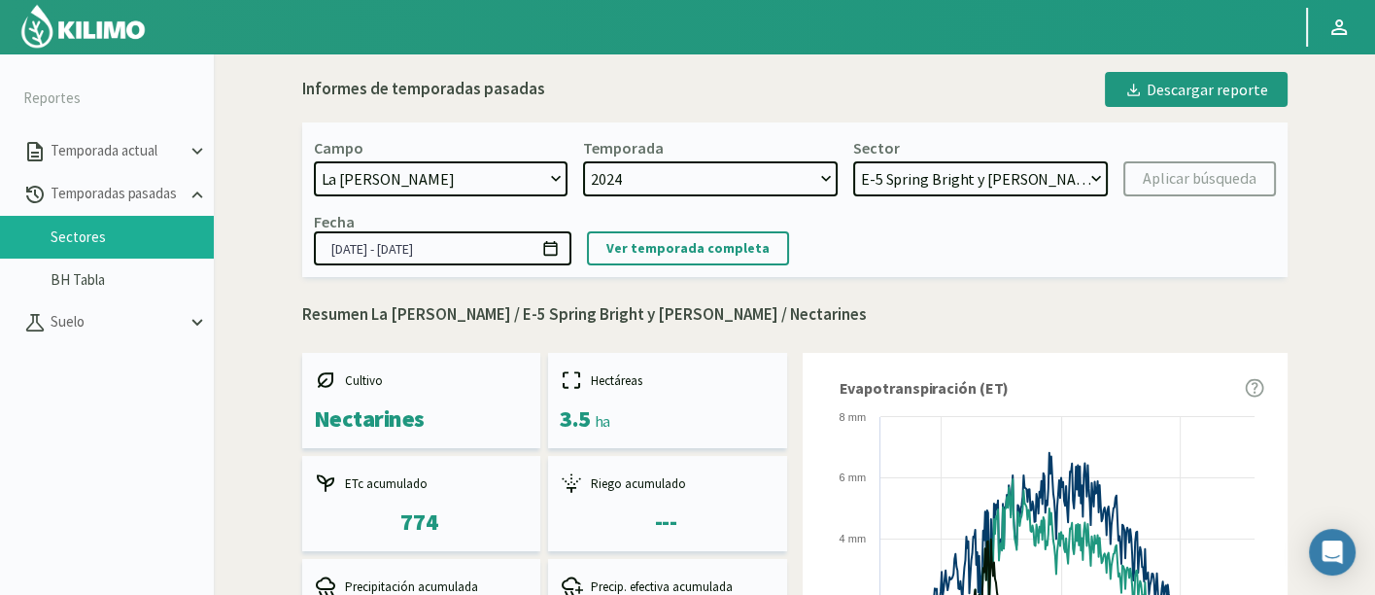
click at [502, 245] on input "01/07/2024 - 15/07/2025" at bounding box center [443, 248] width 258 height 34
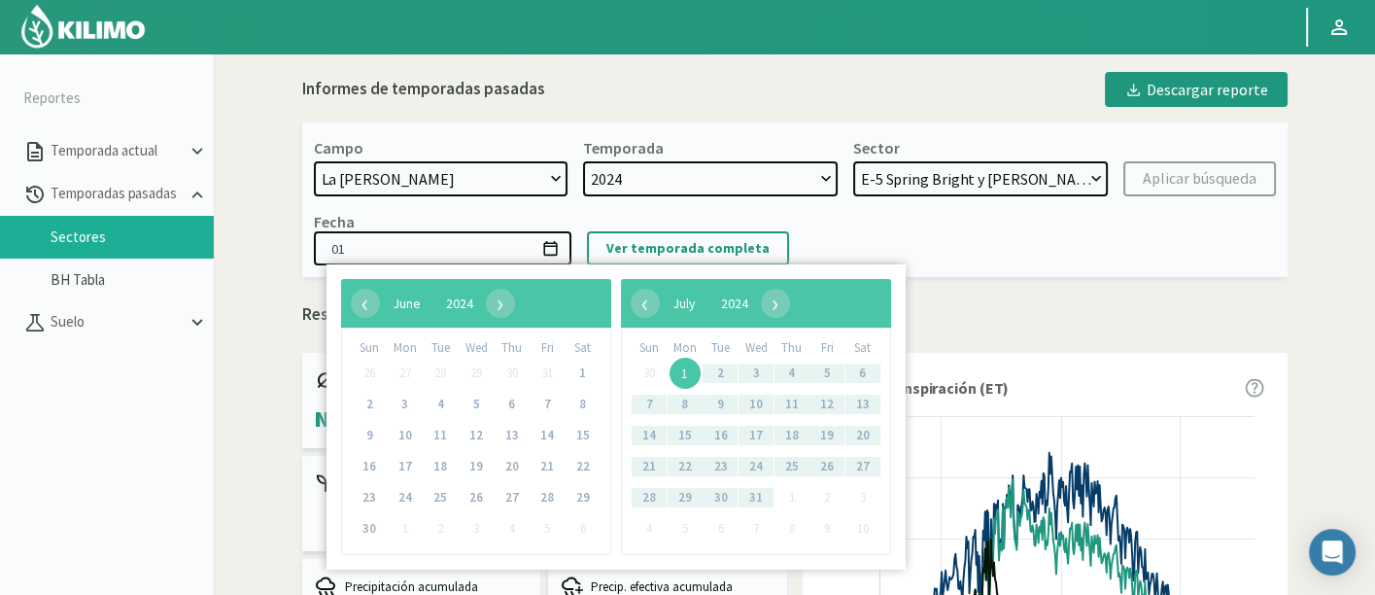
type input "0"
click at [1117, 254] on div "Fecha Ver temporada completa" at bounding box center [795, 238] width 962 height 53
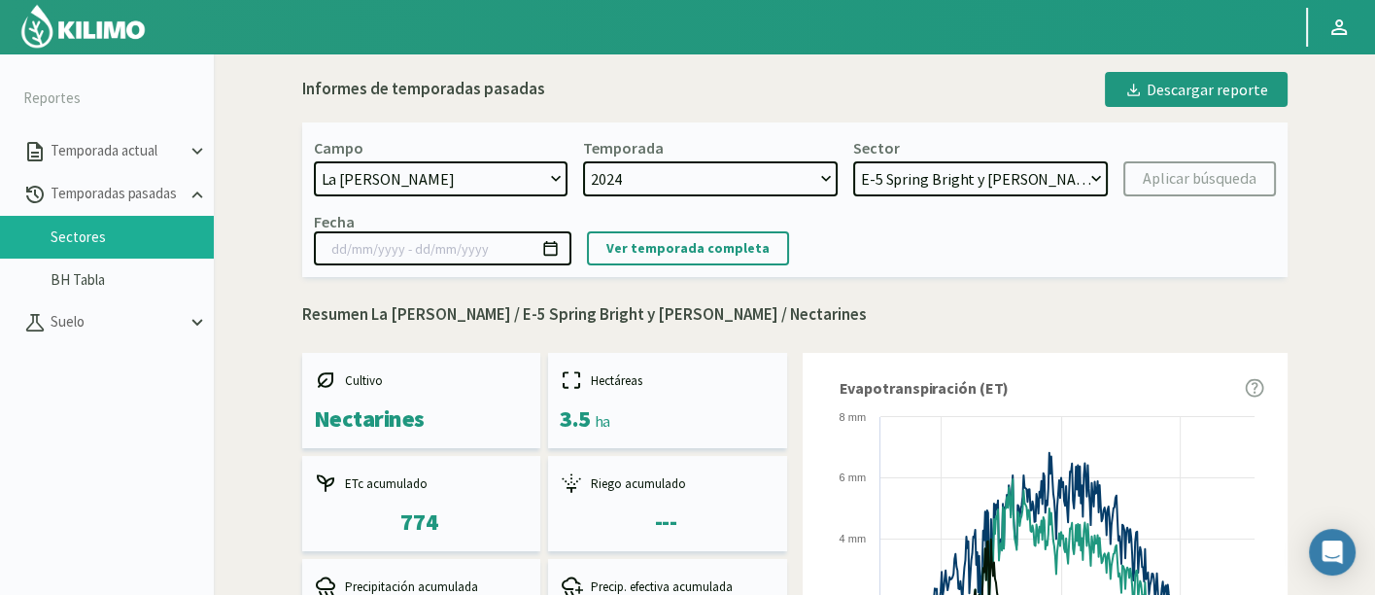
click at [674, 178] on select "2024 2023" at bounding box center [710, 178] width 255 height 35
select select "1: 2023"
click at [583, 161] on select "2024 2023" at bounding box center [710, 178] width 255 height 35
select select "15: Object"
click at [682, 169] on select "2024 2023" at bounding box center [710, 178] width 255 height 35
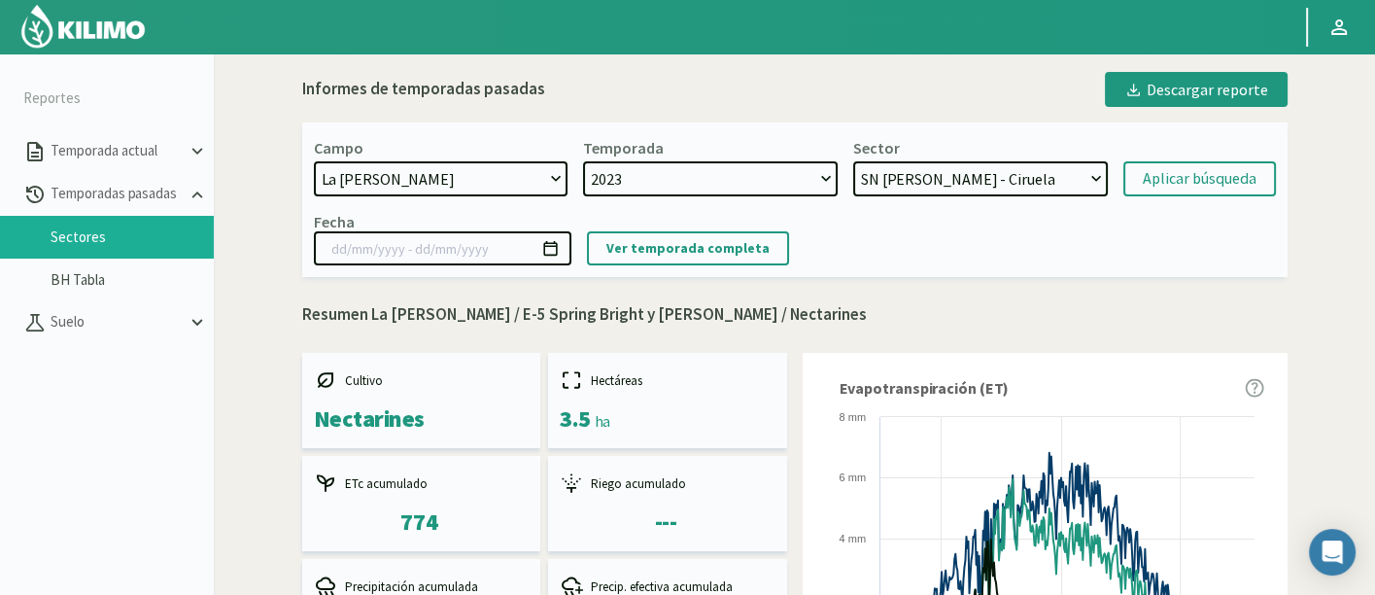
select select "0: 2024"
click at [583, 161] on select "2024 2023" at bounding box center [710, 178] width 255 height 35
click at [946, 185] on select "H-2 Magique - Nectarines E-4 Ciruelos [DATE] y [DATE] - Ciruela S-2 Flavor - Ci…" at bounding box center [980, 178] width 255 height 35
select select "39: Object"
click at [853, 161] on select "H-2 Magique - Nectarines E-4 Ciruelos [DATE] y [DATE] - Ciruela S-2 Flavor - Ci…" at bounding box center [980, 178] width 255 height 35
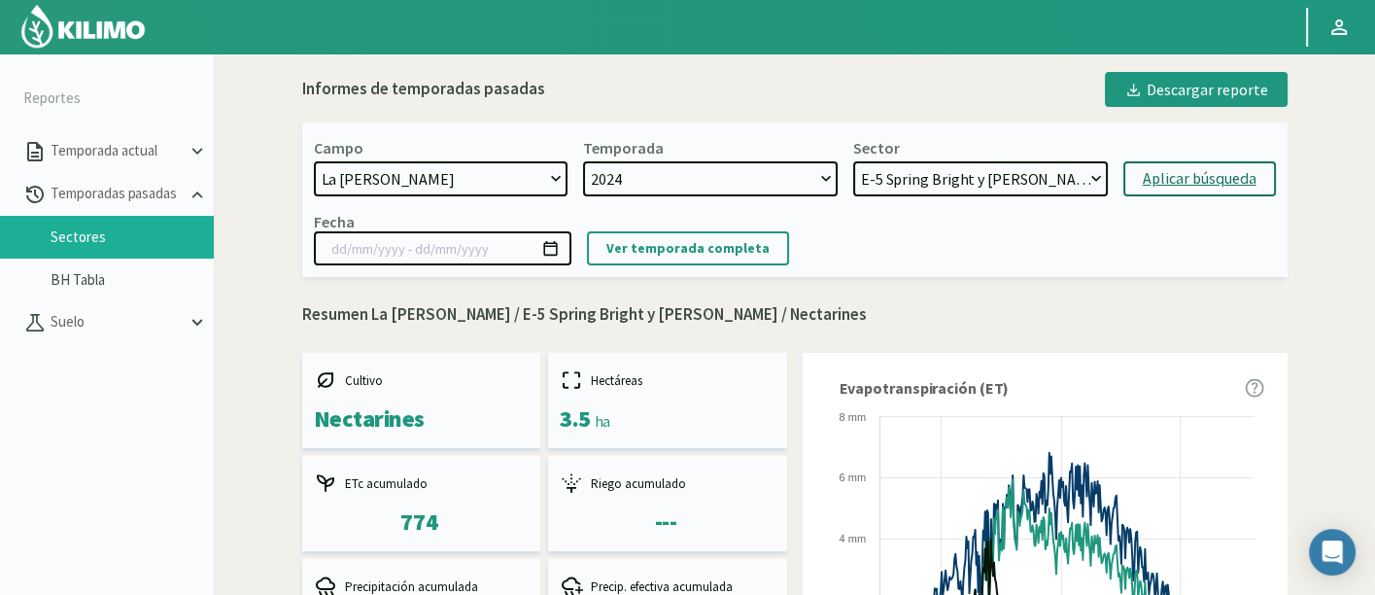
click at [1180, 185] on div "Aplicar búsqueda" at bounding box center [1200, 178] width 114 height 23
type input "01/07/2024 - 30/06/2024"
select select "54: Object"
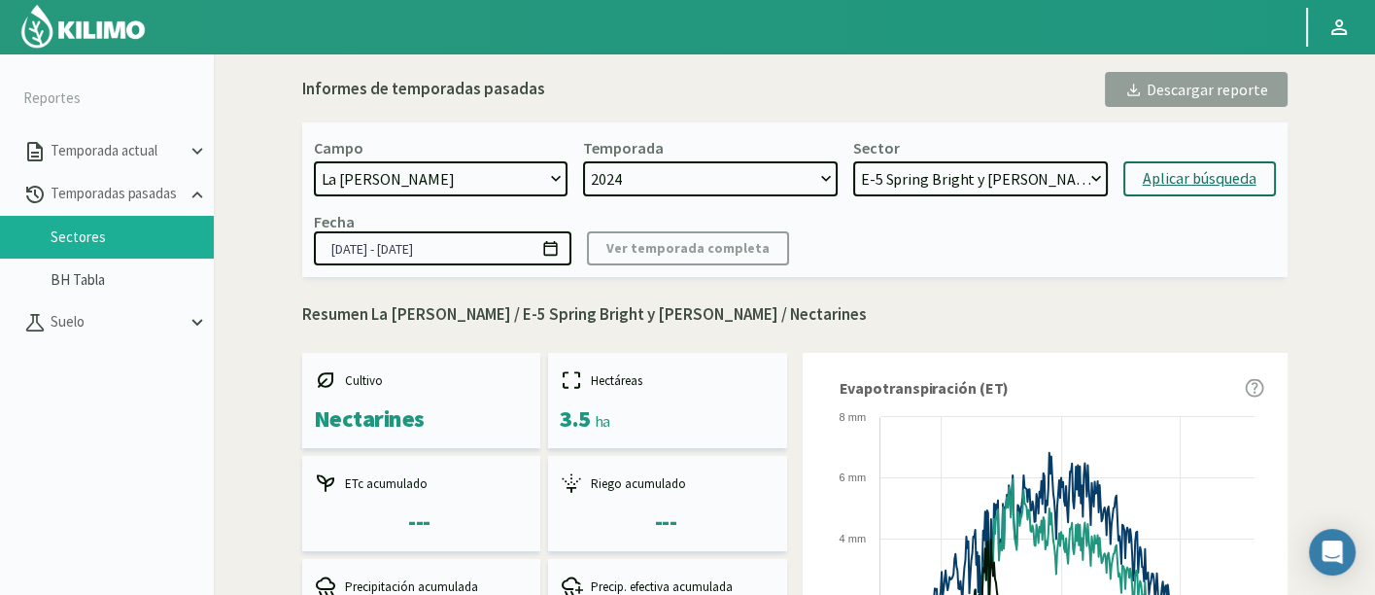
click at [477, 248] on input "01/07/2024 - 30/06/2024" at bounding box center [443, 248] width 258 height 34
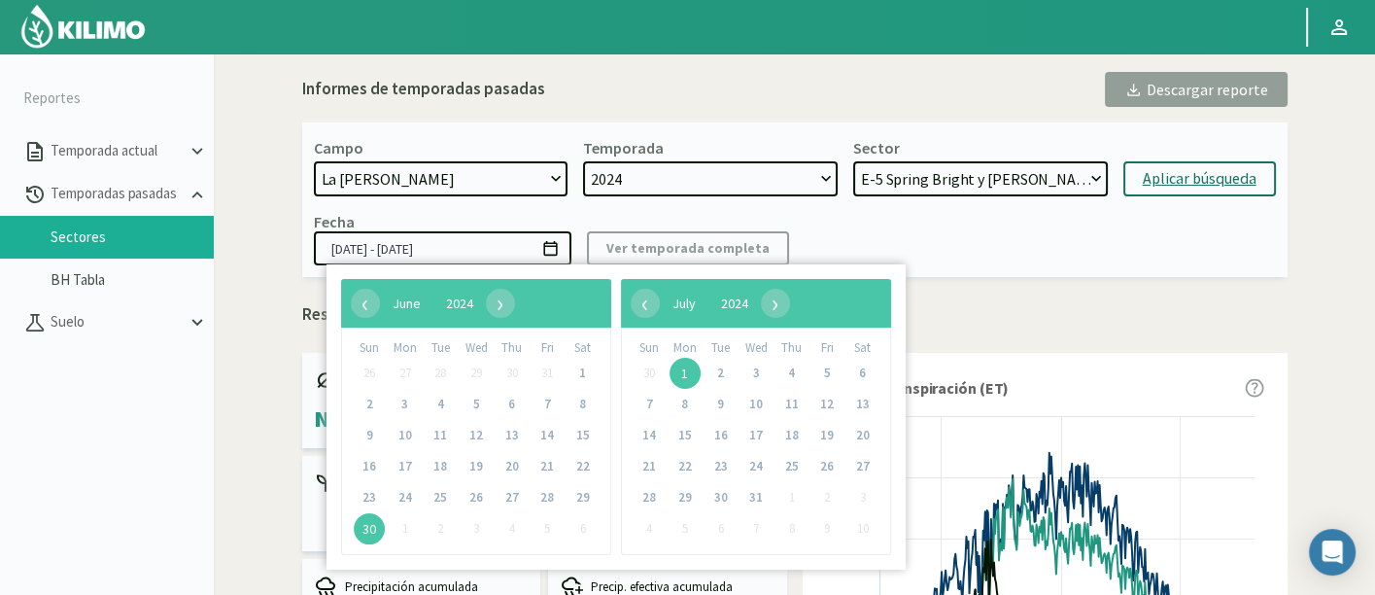
type input "[DATE] - [DATE]"
click at [844, 221] on div "Fecha 01/07/2024 - 30/06/2025 Ver temporada completa" at bounding box center [795, 238] width 962 height 53
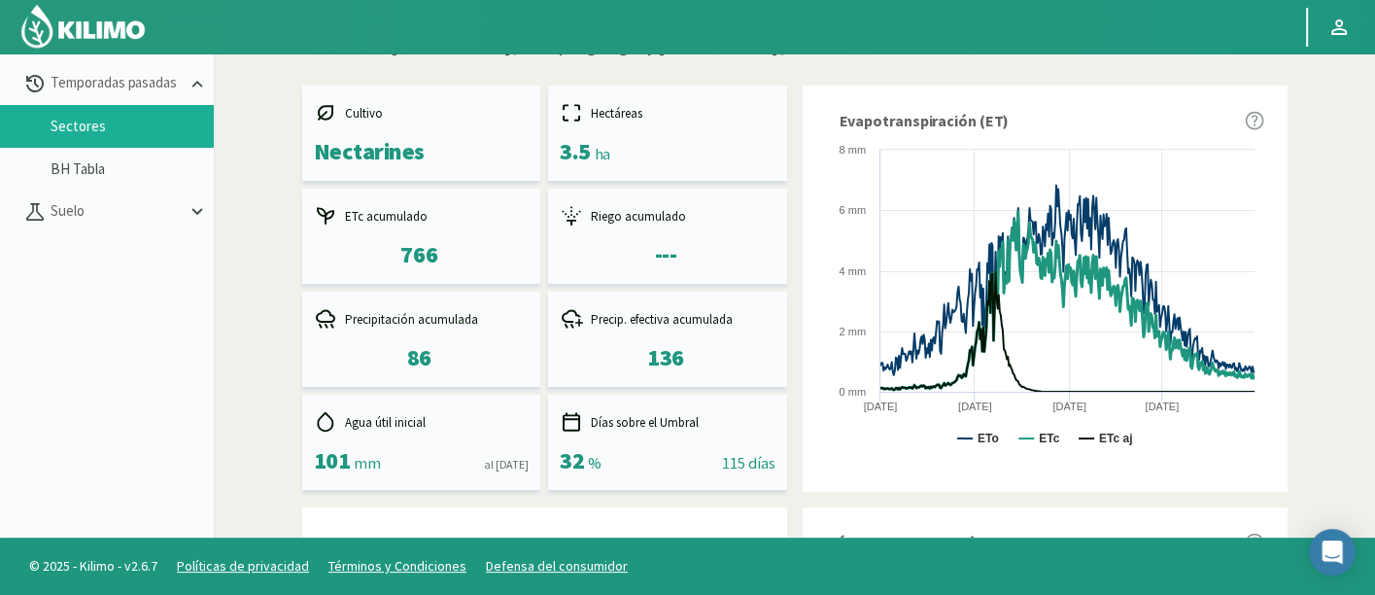
scroll to position [114, 0]
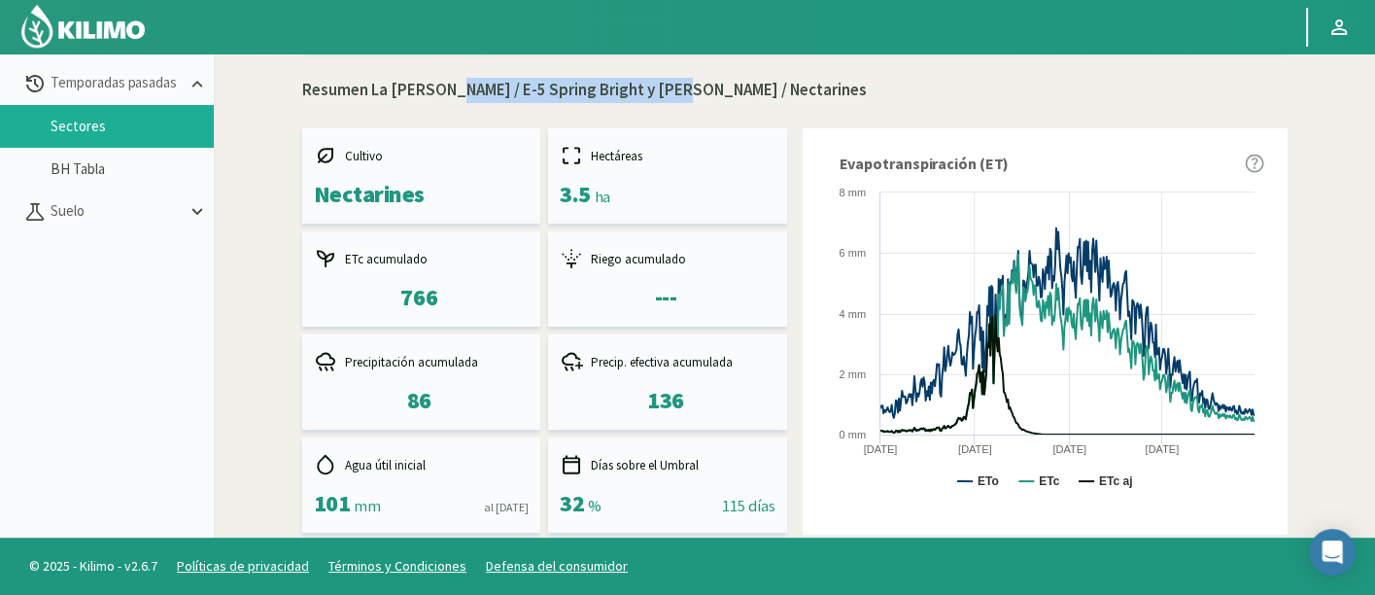
drag, startPoint x: 437, startPoint y: 89, endPoint x: 674, endPoint y: 85, distance: 237.2
click at [674, 85] on p "Resumen La Vega / E-5 Spring Bright y Ruby Diamond / Nectarines" at bounding box center [794, 90] width 985 height 25
copy p "E-5 Spring Bright y Ruby Diamond"
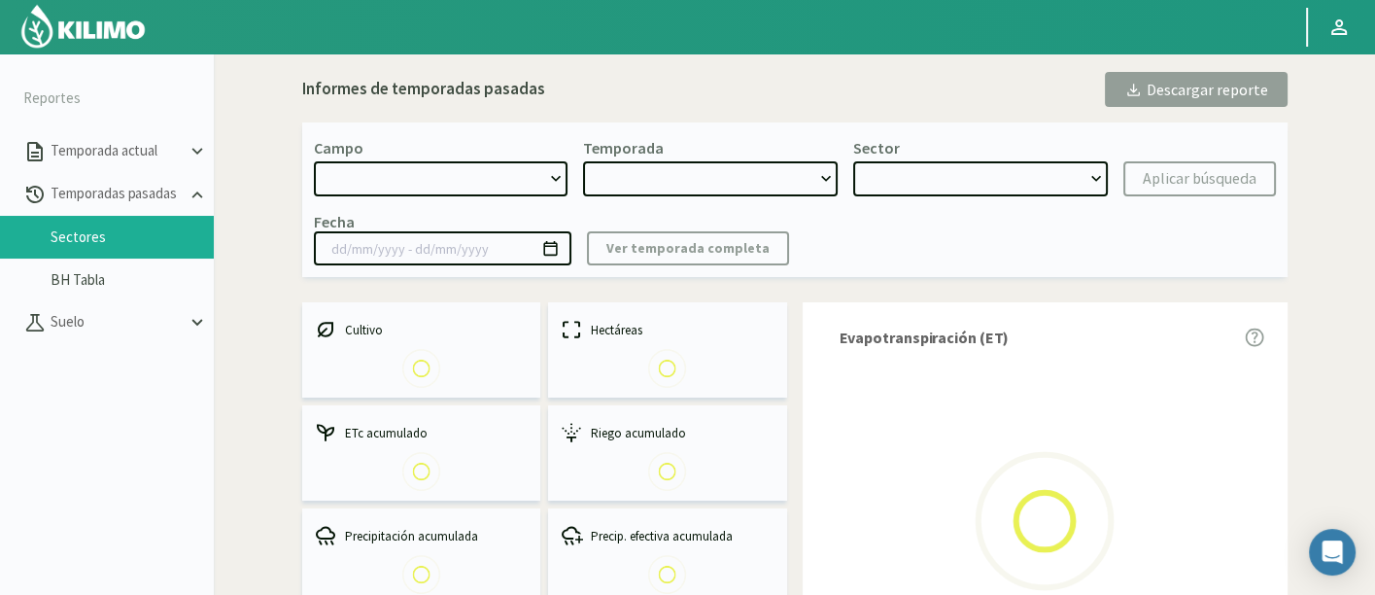
select select "1222: Object"
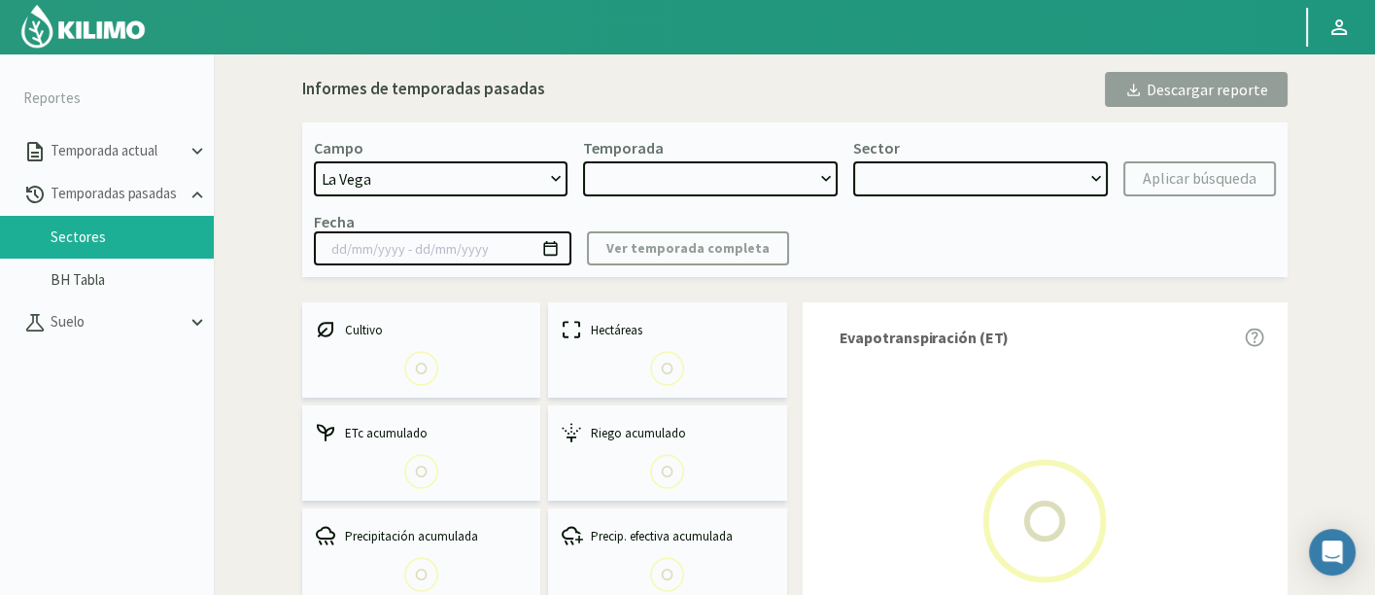
type input "01/07/2024 - 30/06/2025"
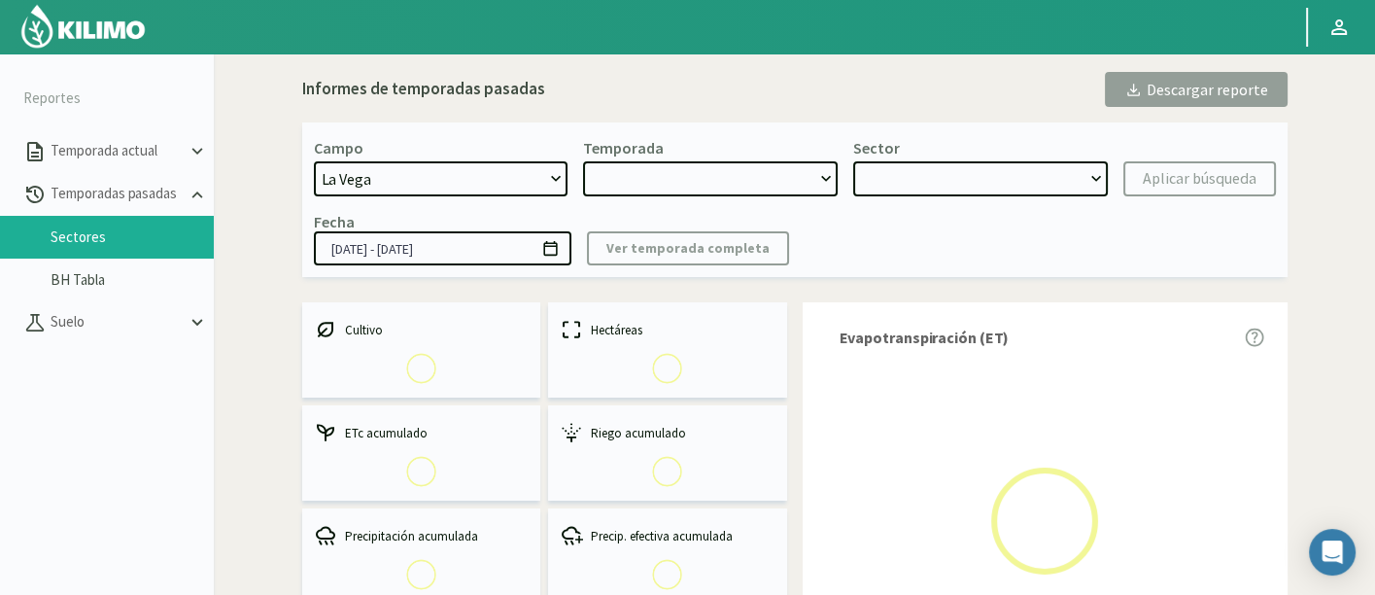
select select "0: 2024"
select select "7: Object"
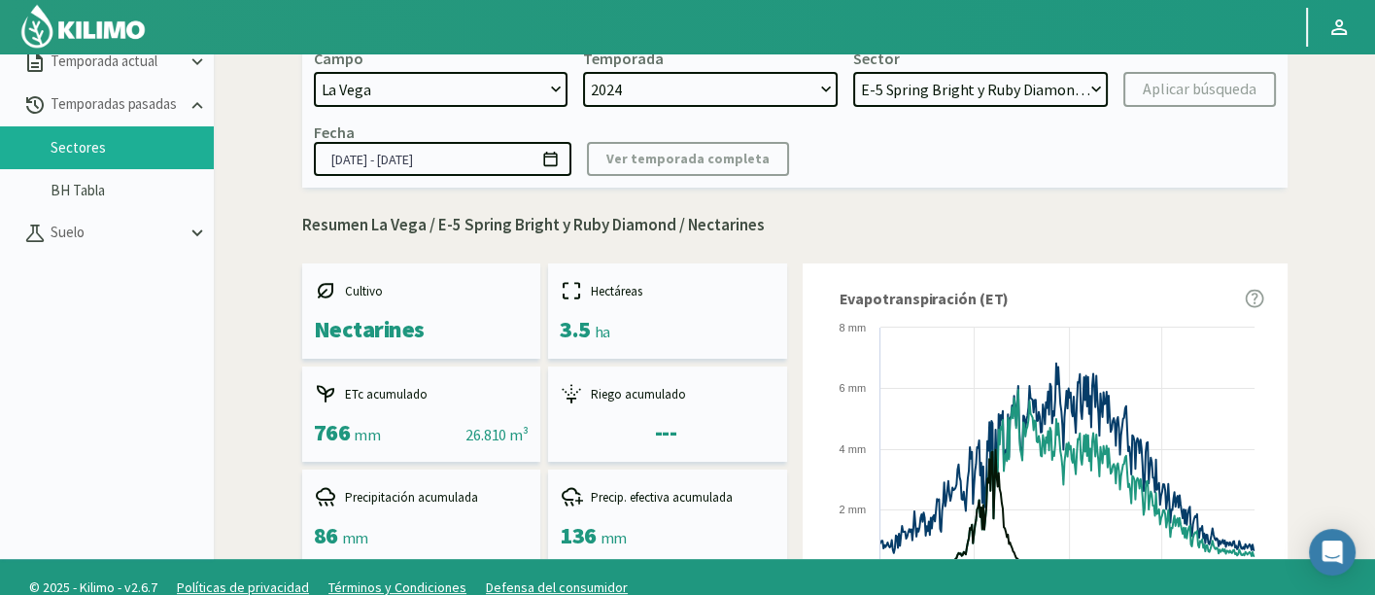
scroll to position [111, 0]
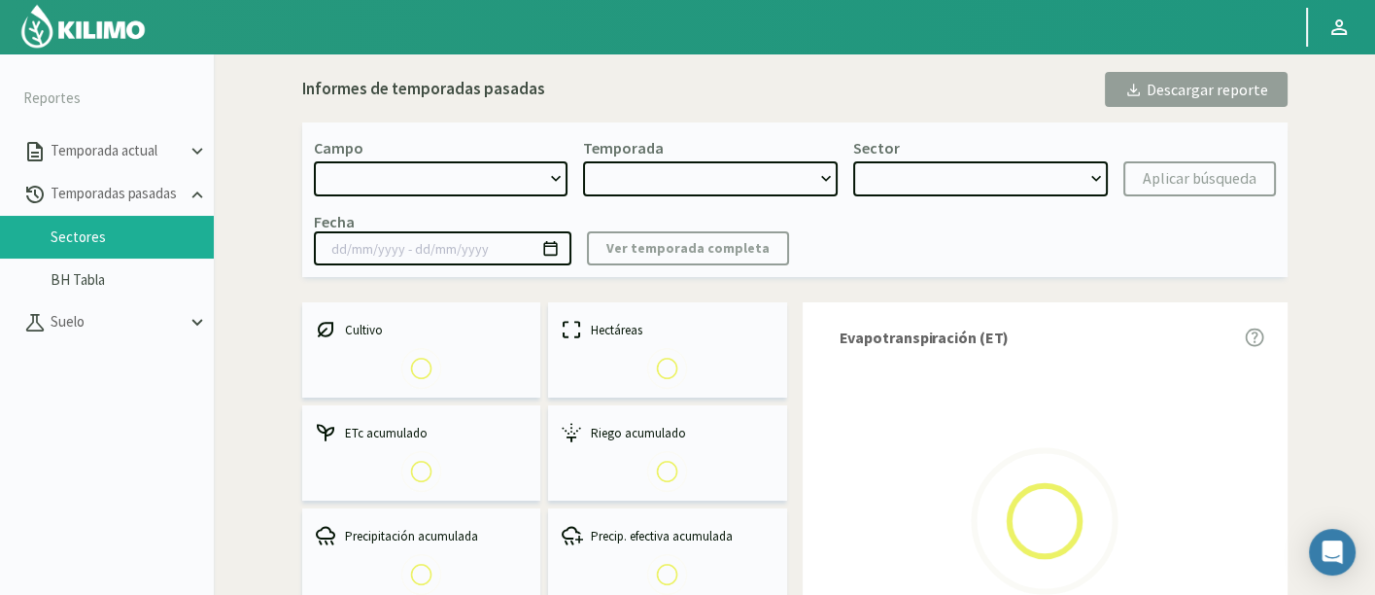
select select "1222: Object"
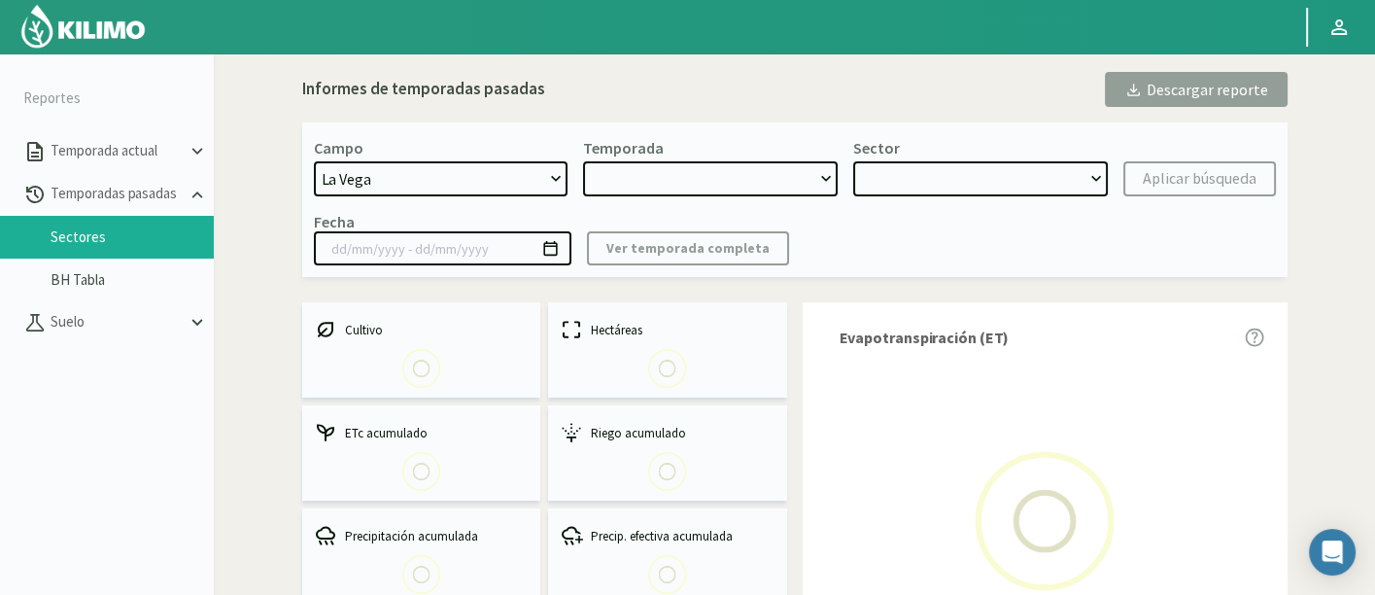
type input "[DATE] - [DATE]"
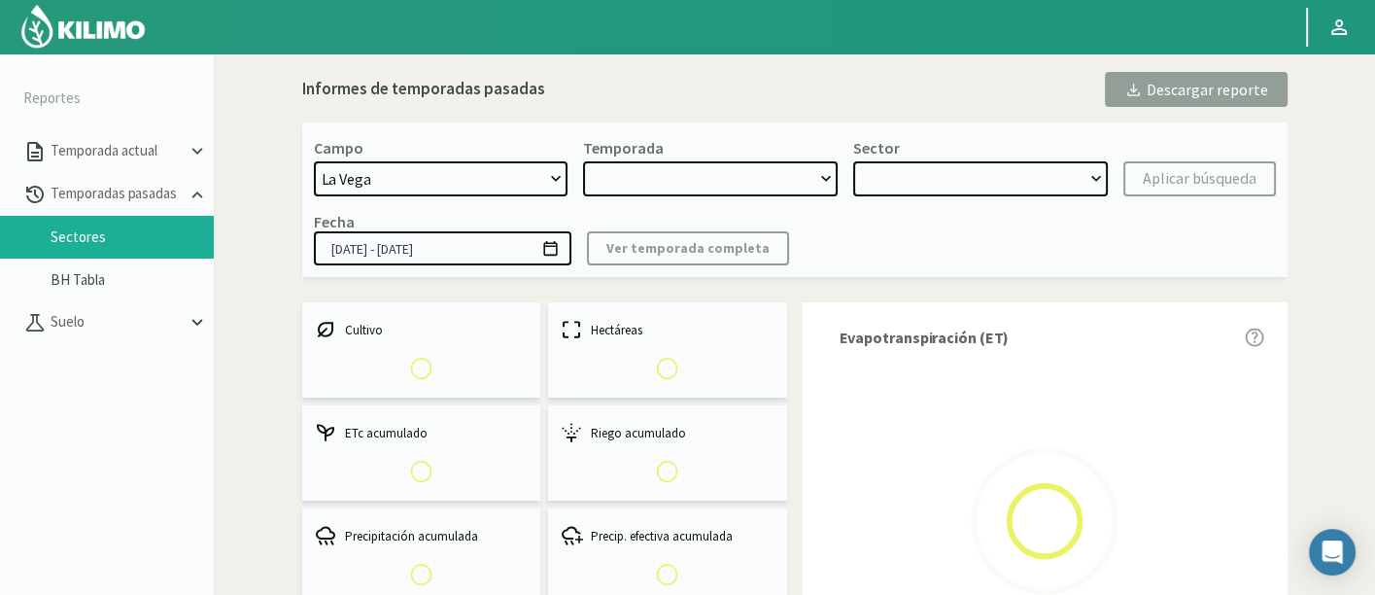
select select "0: 2024"
select select "7: Object"
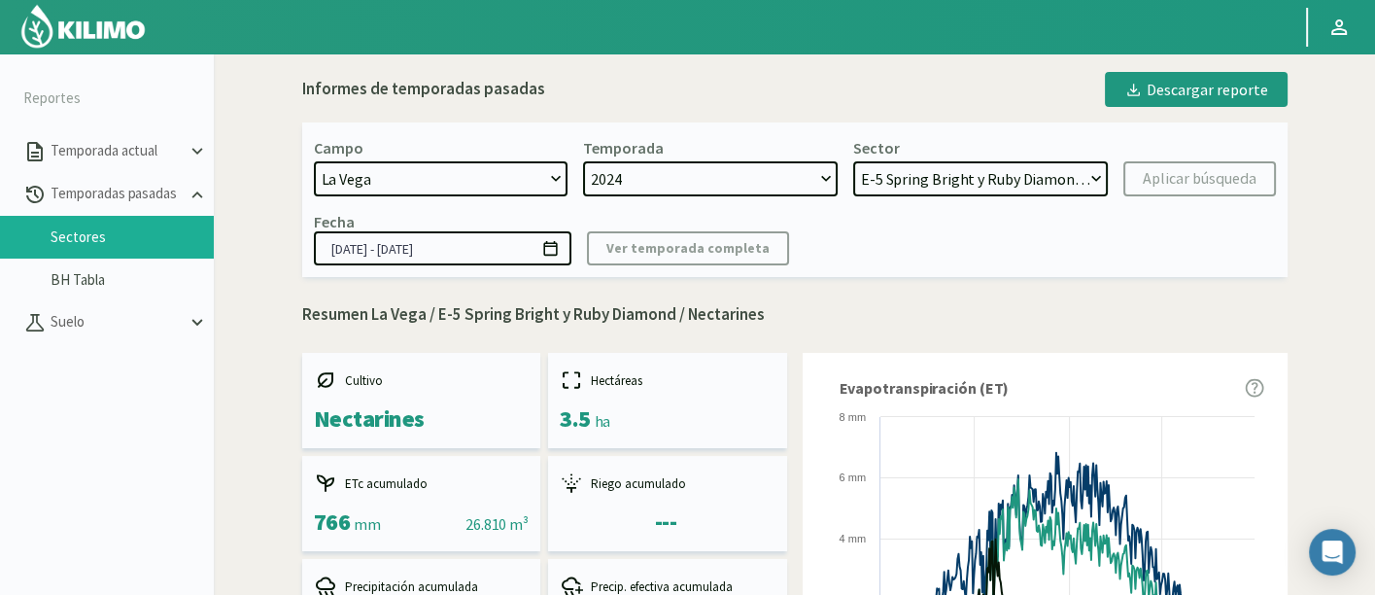
click at [1373, 195] on div "Para visualizar esta sección de Temporadas pasadas deberás hacerlo desde una pc…" at bounding box center [794, 349] width 1161 height 595
click at [915, 182] on select "H-2 Magique - Nectarines E-4 Ciruelos [DATE] y [DATE] - Ciruela S-2 Flavor - Ci…" at bounding box center [980, 178] width 255 height 35
click at [853, 161] on select "H-2 Magique - Nectarines E-4 Ciruelos [DATE] y [DATE] - Ciruela S-2 Flavor - Ci…" at bounding box center [980, 178] width 255 height 35
click at [740, 174] on select "2024 2023" at bounding box center [710, 178] width 255 height 35
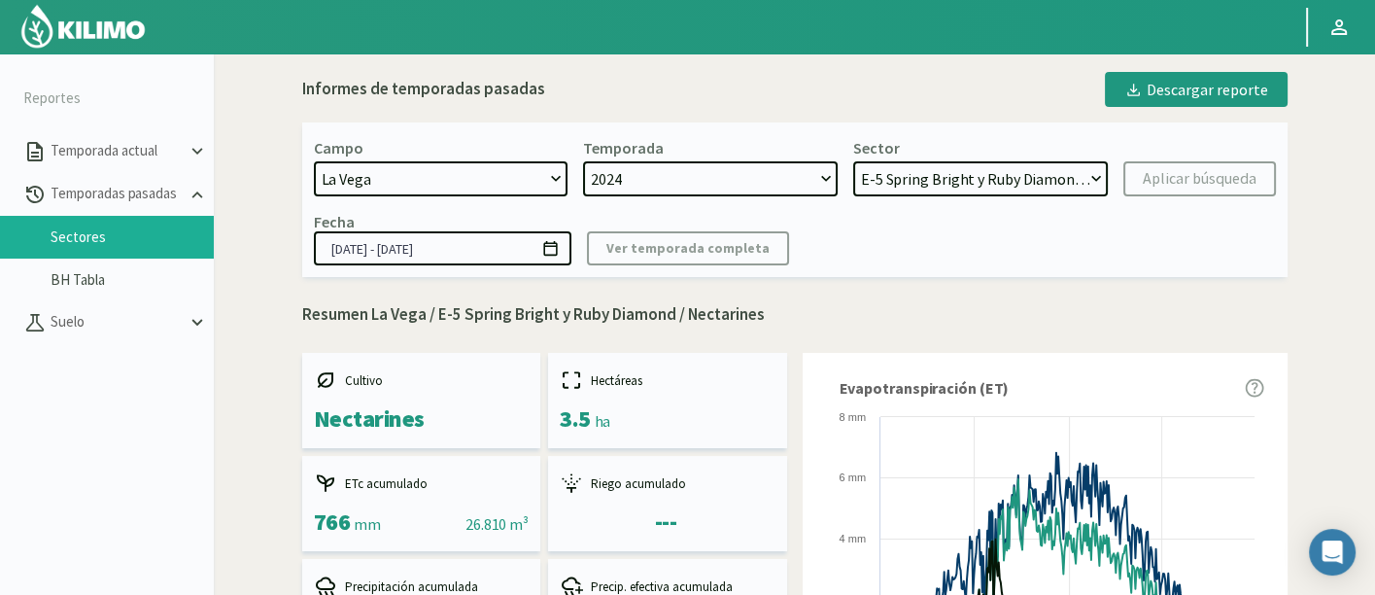
select select "1: 2023"
click at [583, 161] on select "2024 2023" at bounding box center [710, 178] width 255 height 35
select select "15: Object"
click at [716, 199] on div "Campo 21 de Septiembre 8 Fuegos Acograpes - Ag. Carlos Muñoz Herrera Acograpes …" at bounding box center [794, 199] width 985 height 155
click at [737, 173] on select "2024 2023" at bounding box center [710, 178] width 255 height 35
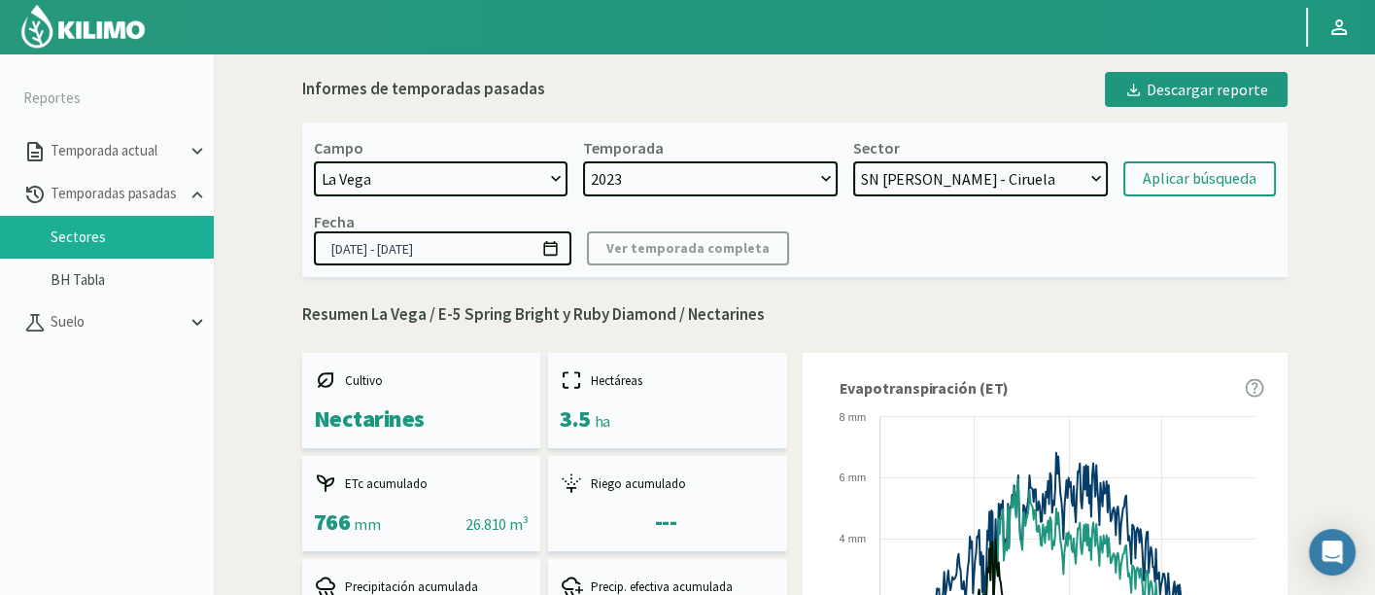
select select "0: 2024"
click at [583, 161] on select "2024 2023" at bounding box center [710, 178] width 255 height 35
click at [973, 173] on select "H-2 Magique - Nectarines E-4 Ciruelos [DATE] y [DATE] - Ciruela S-2 Flavor - Ci…" at bounding box center [980, 178] width 255 height 35
select select "39: Object"
click at [853, 161] on select "H-2 Magique - Nectarines E-4 Ciruelos [DATE] y [DATE] - Ciruela S-2 Flavor - Ci…" at bounding box center [980, 178] width 255 height 35
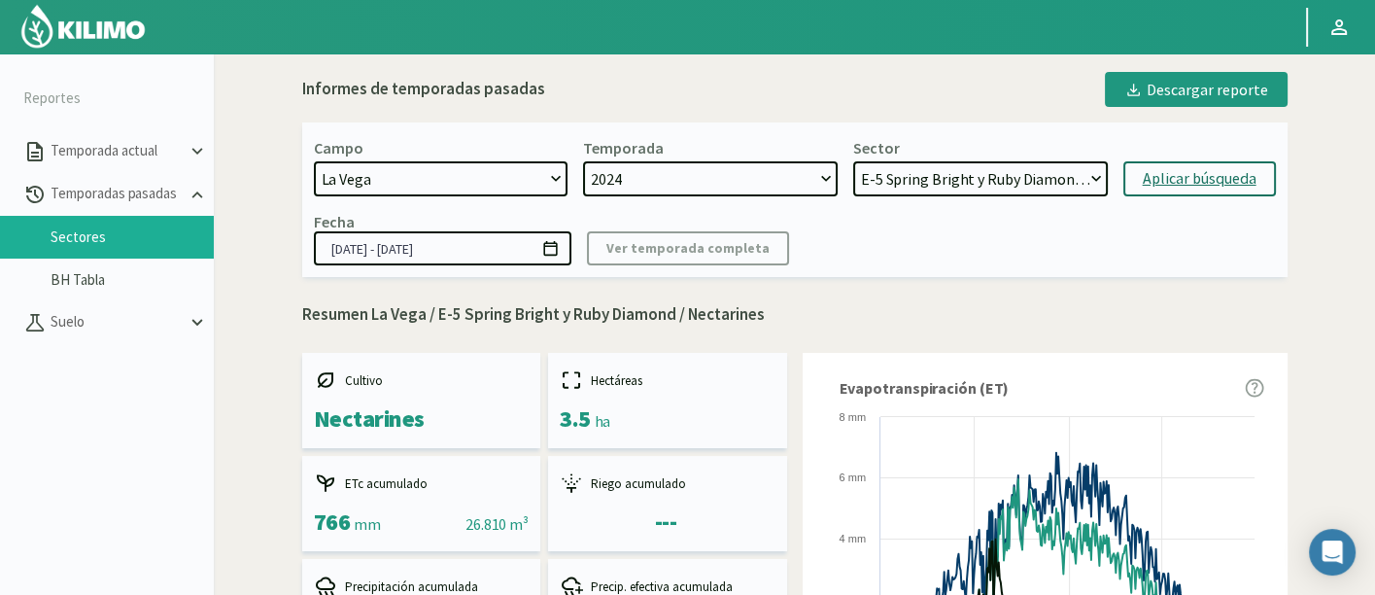
click at [1209, 185] on div "Aplicar búsqueda" at bounding box center [1200, 178] width 114 height 23
click at [1105, 175] on select "H-2 Magique - Nectarines E-4 Ciruelos [DATE] y [DATE] - Ciruela S-2 Flavor - Ci…" at bounding box center [989, 178] width 258 height 35
click at [860, 161] on select "H-2 Magique - Nectarines E-4 Ciruelos [DATE] y [DATE] - Ciruela S-2 Flavor - Ci…" at bounding box center [989, 178] width 258 height 35
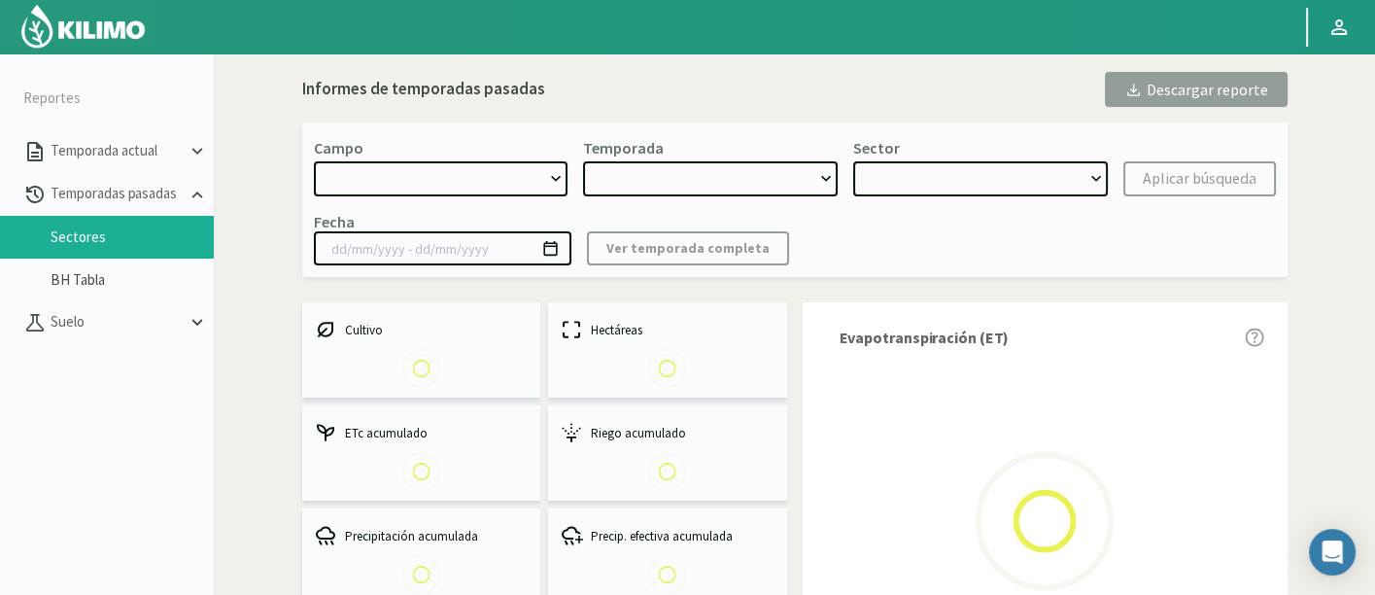
select select "1222: Object"
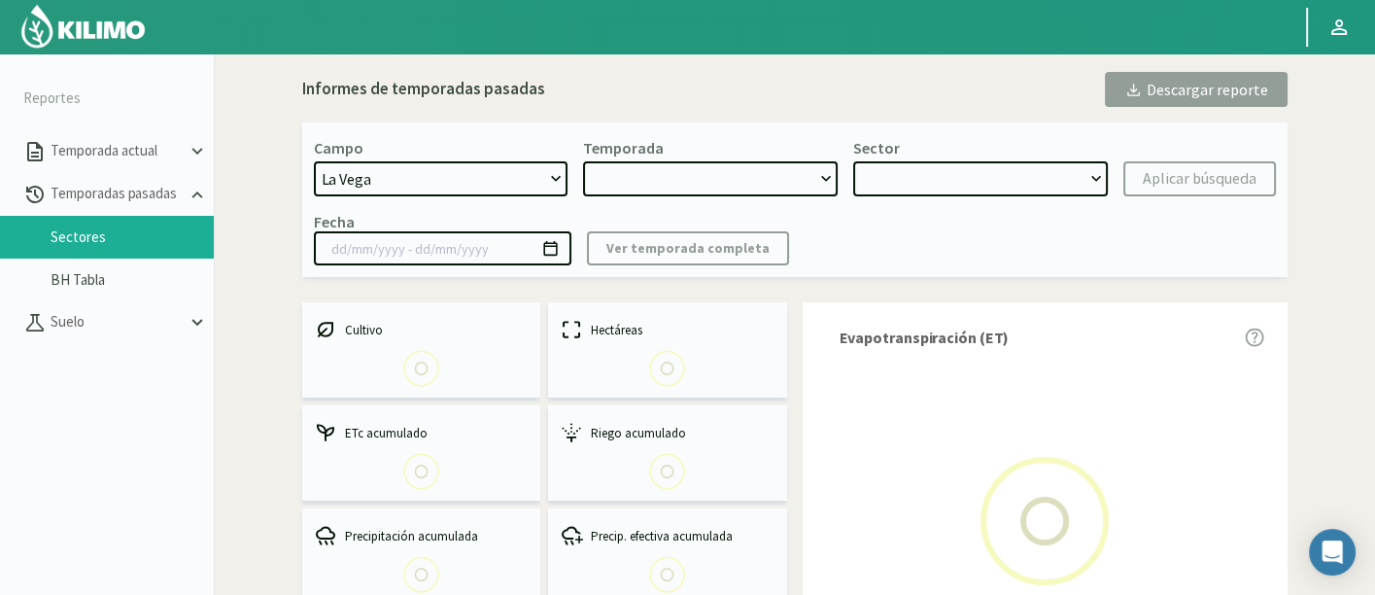
type input "[DATE] - [DATE]"
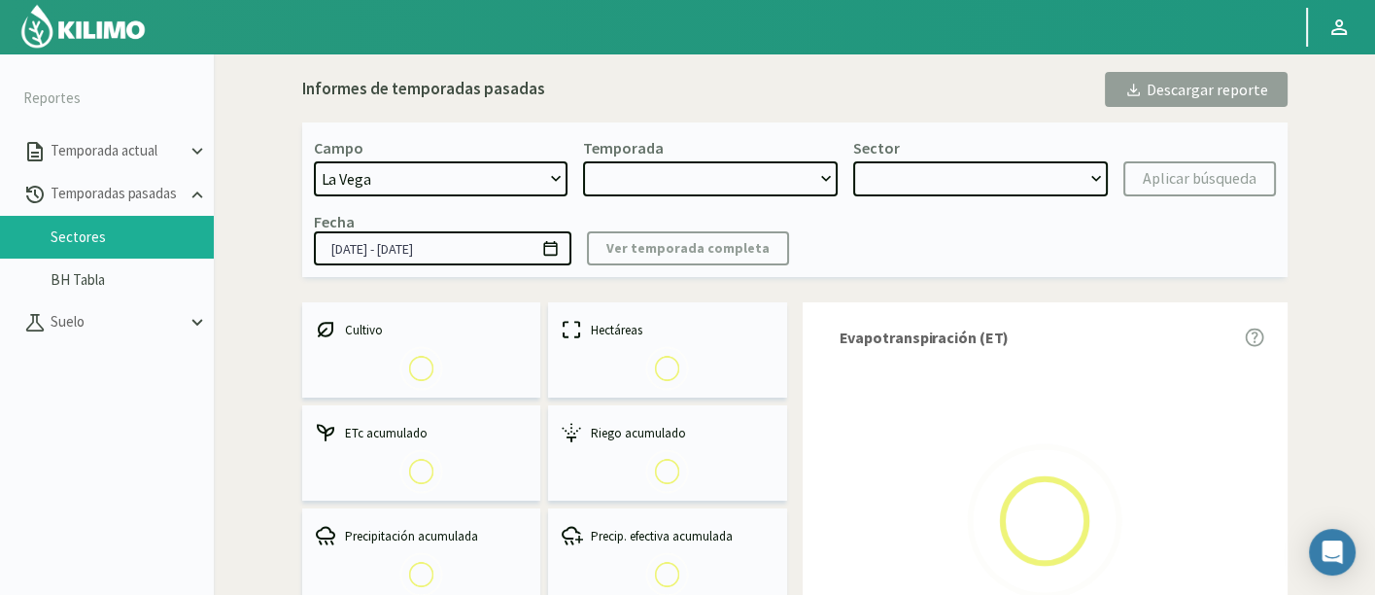
select select "0: 2024"
select select "7: Object"
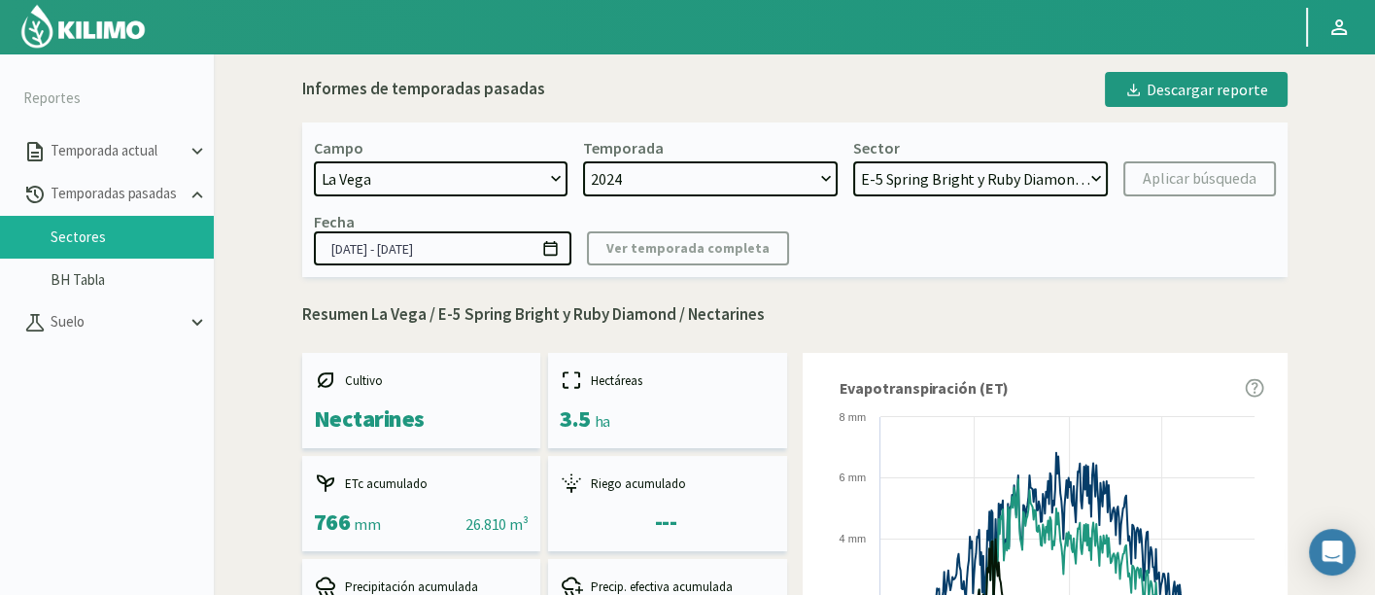
click at [985, 189] on select "H-2 Magique - Nectarines E-4 Ciruelos [DATE] y [DATE] - Ciruela S-2 Flavor - Ci…" at bounding box center [980, 178] width 255 height 35
click at [853, 161] on select "H-2 Magique - Nectarines E-4 Ciruelos [DATE] y [DATE] - Ciruela S-2 Flavor - Ci…" at bounding box center [980, 178] width 255 height 35
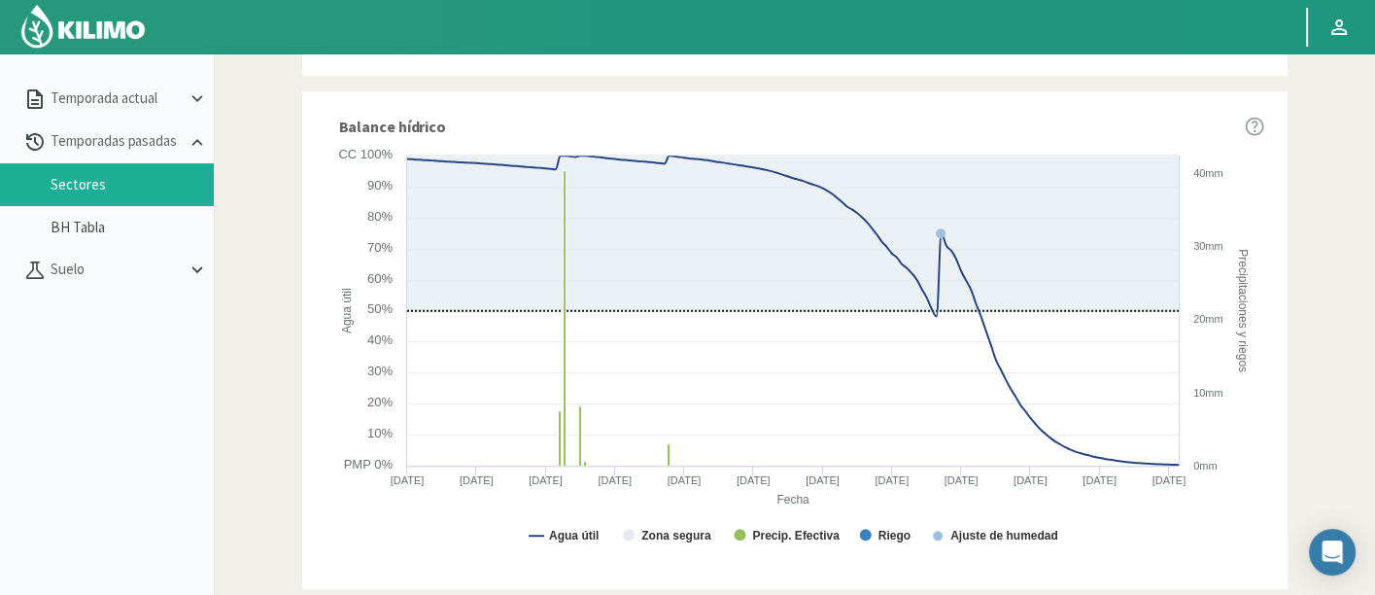
scroll to position [1236, 0]
